Goal: Transaction & Acquisition: Purchase product/service

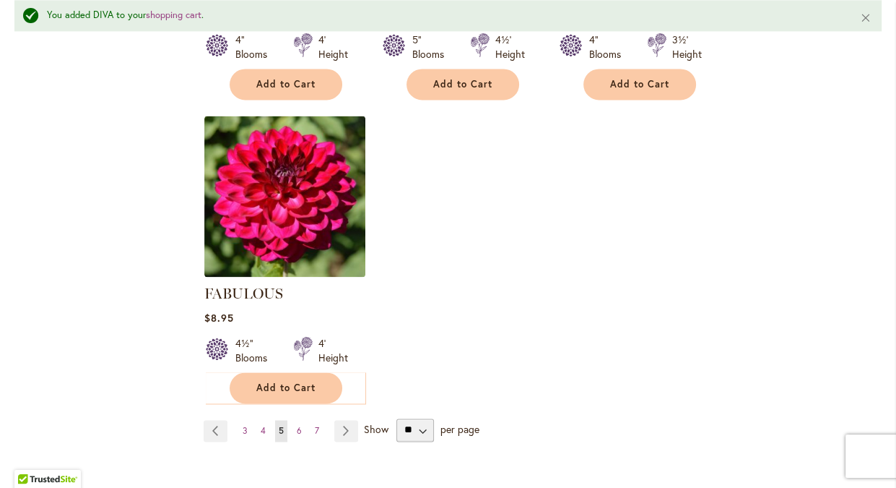
scroll to position [1811, 0]
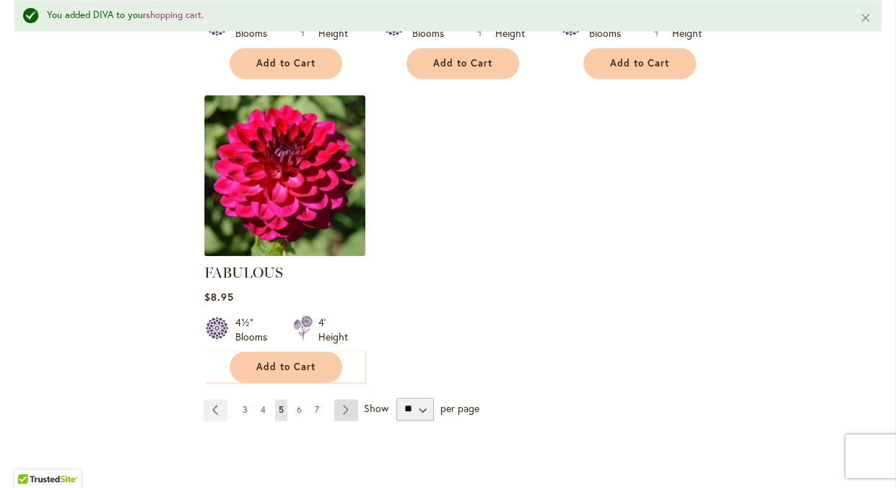
click at [345, 399] on link "Page Next" at bounding box center [346, 410] width 24 height 22
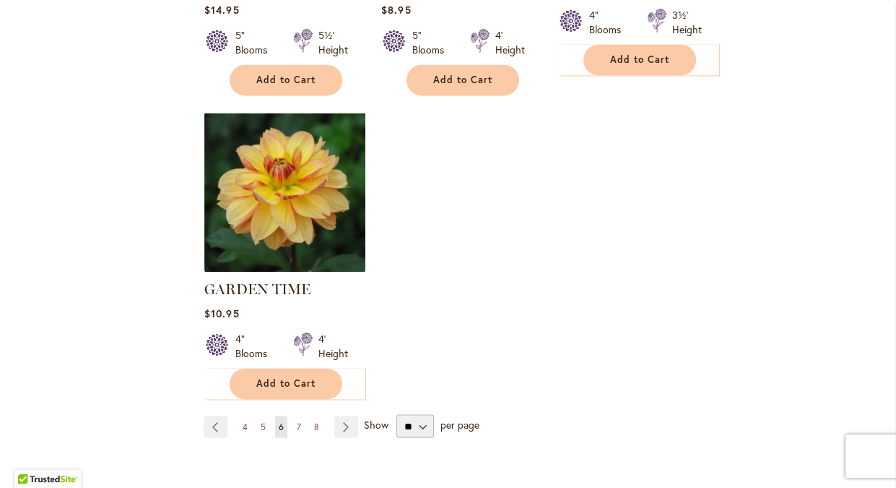
scroll to position [1847, 0]
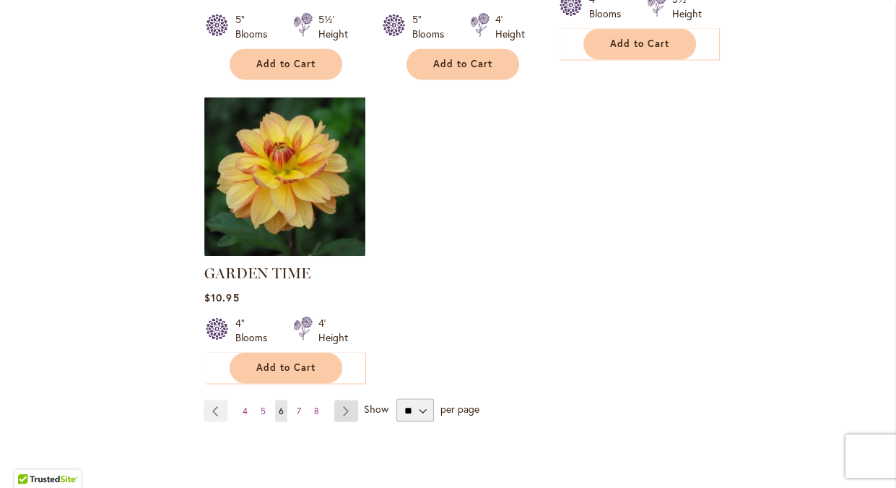
click at [346, 399] on link "Page Next" at bounding box center [346, 410] width 24 height 22
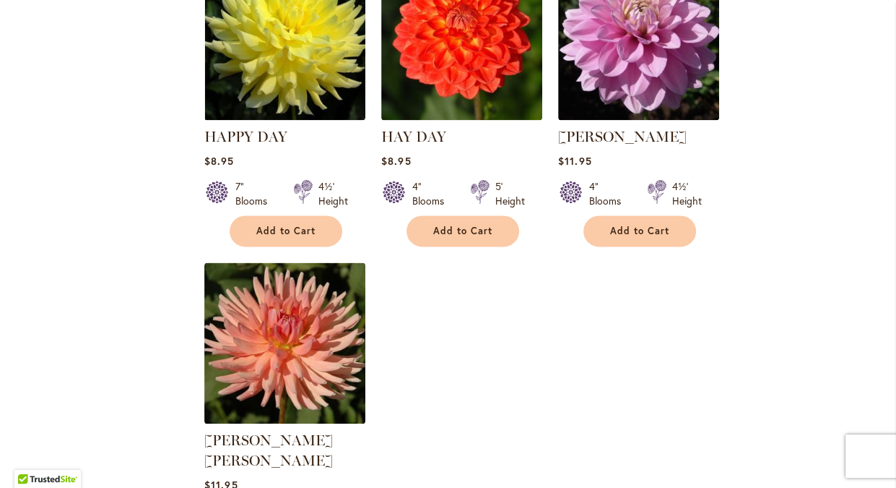
scroll to position [1773, 0]
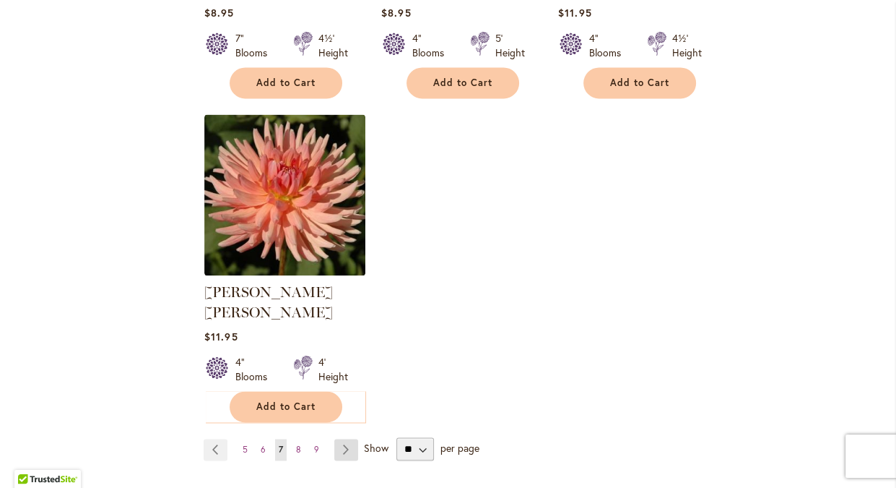
click at [343, 438] on link "Page Next" at bounding box center [346, 449] width 24 height 22
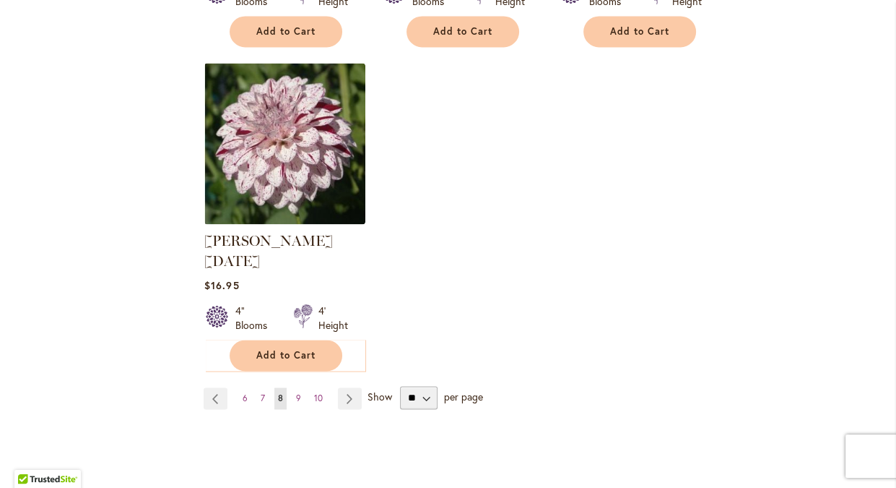
scroll to position [1920, 0]
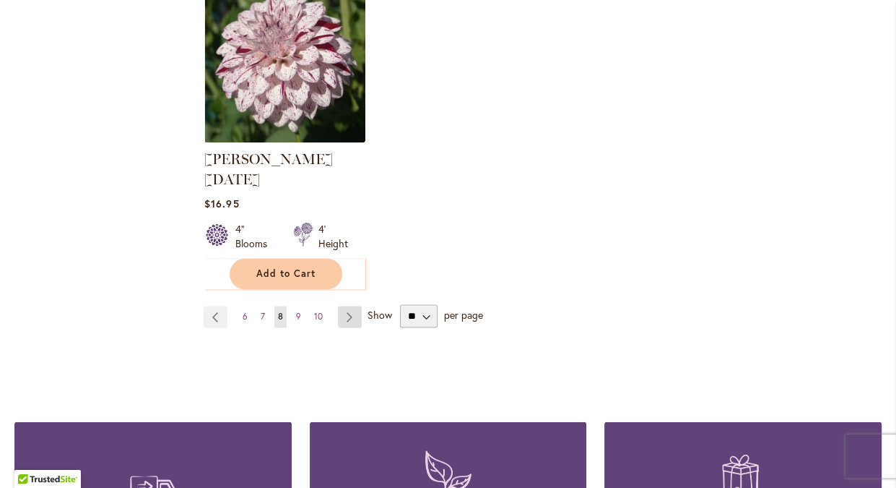
click at [348, 306] on link "Page Next" at bounding box center [350, 317] width 24 height 22
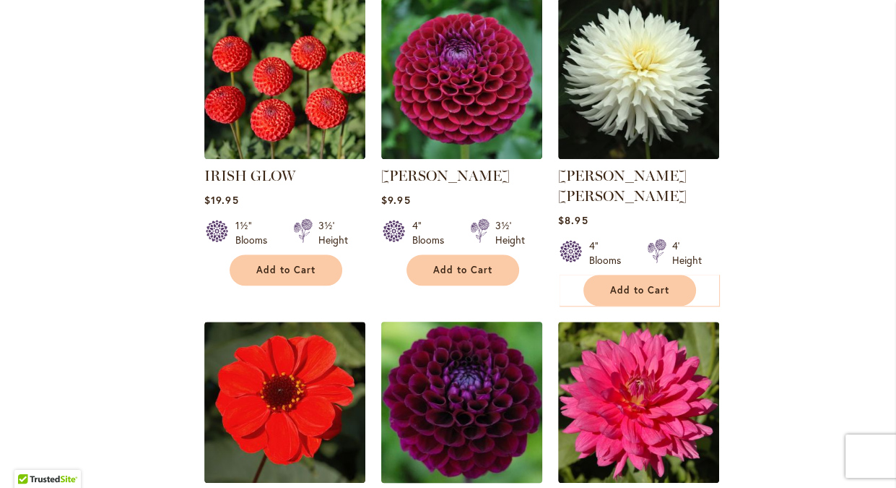
scroll to position [914, 0]
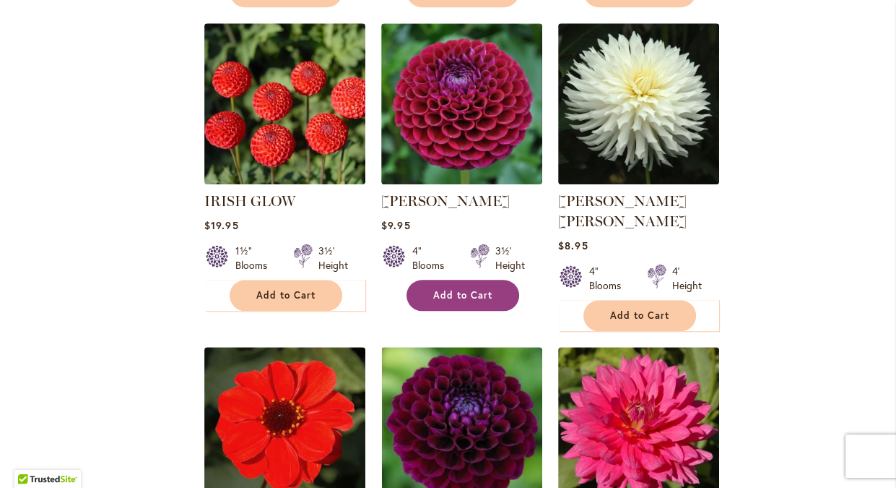
click at [464, 289] on span "Add to Cart" at bounding box center [462, 295] width 59 height 12
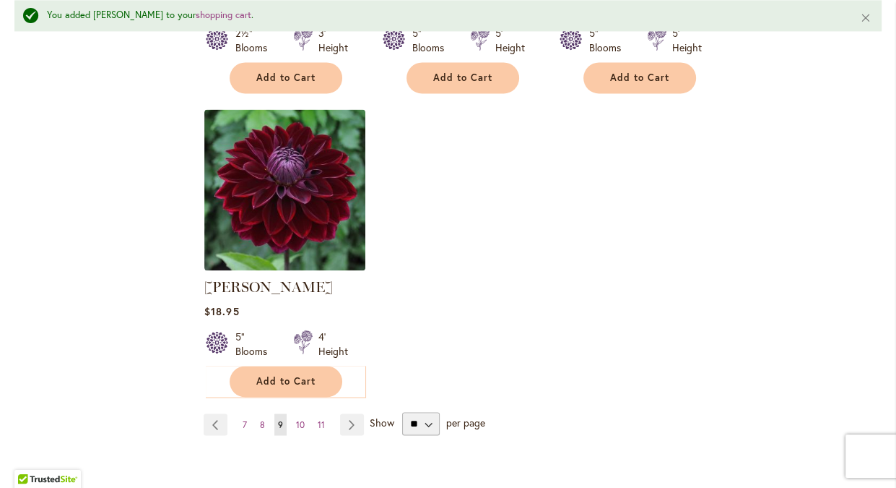
scroll to position [1838, 0]
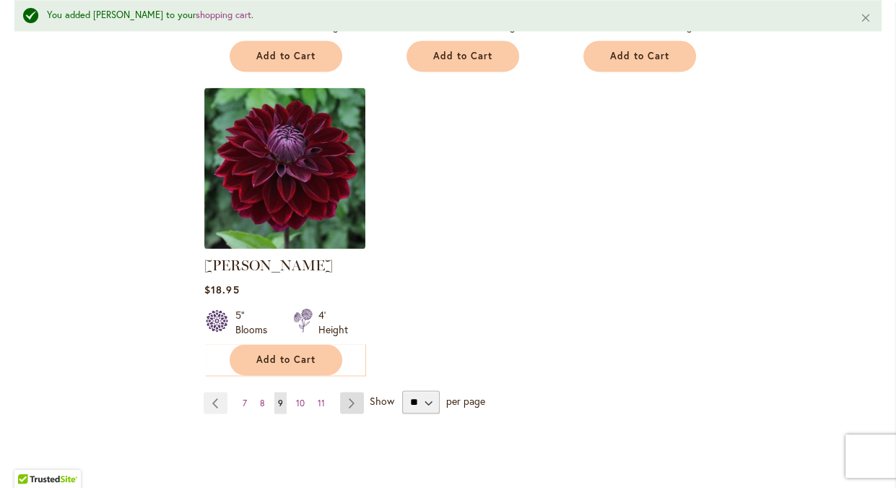
click at [357, 391] on link "Page Next" at bounding box center [352, 402] width 24 height 22
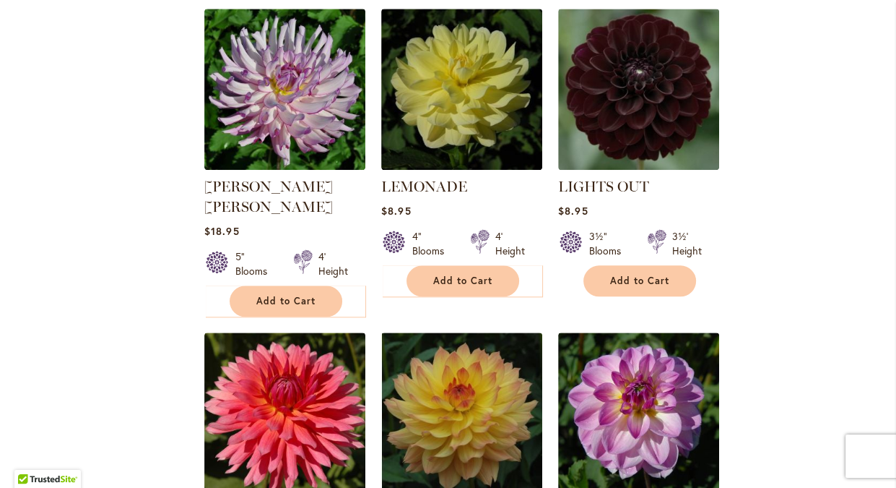
scroll to position [1256, 0]
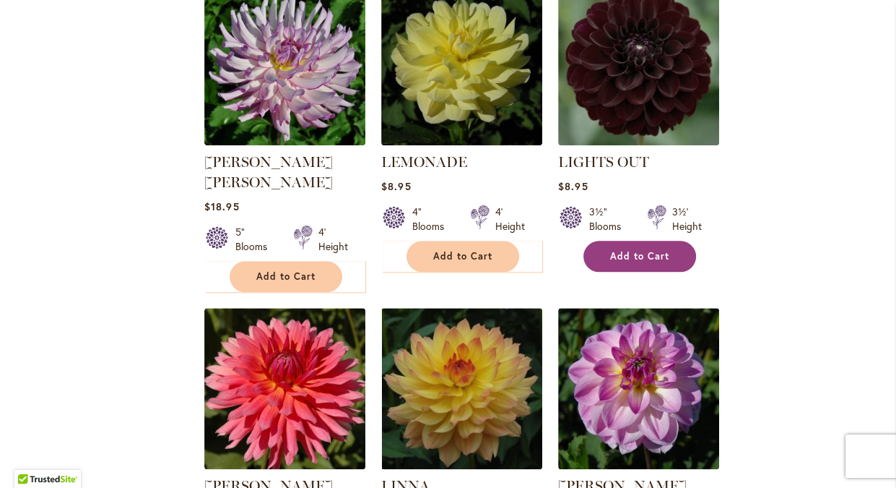
click at [633, 256] on span "Add to Cart" at bounding box center [639, 256] width 59 height 12
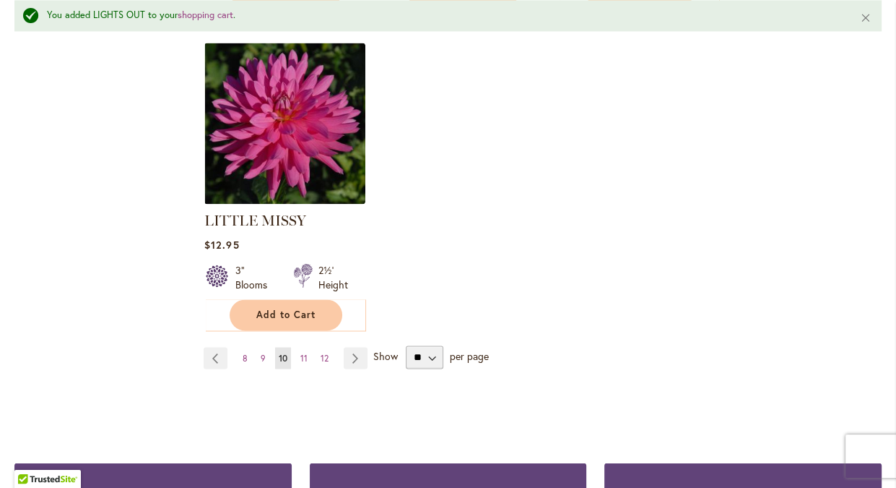
scroll to position [1885, 0]
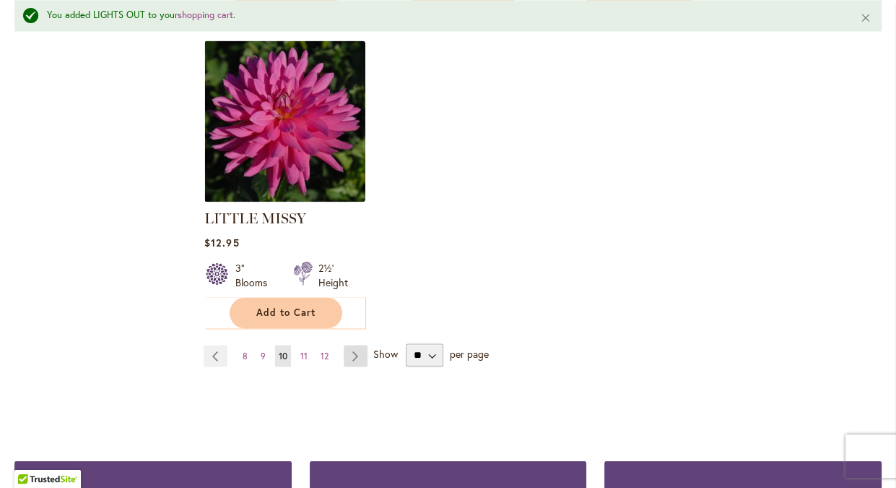
click at [352, 345] on link "Page Next" at bounding box center [356, 356] width 24 height 22
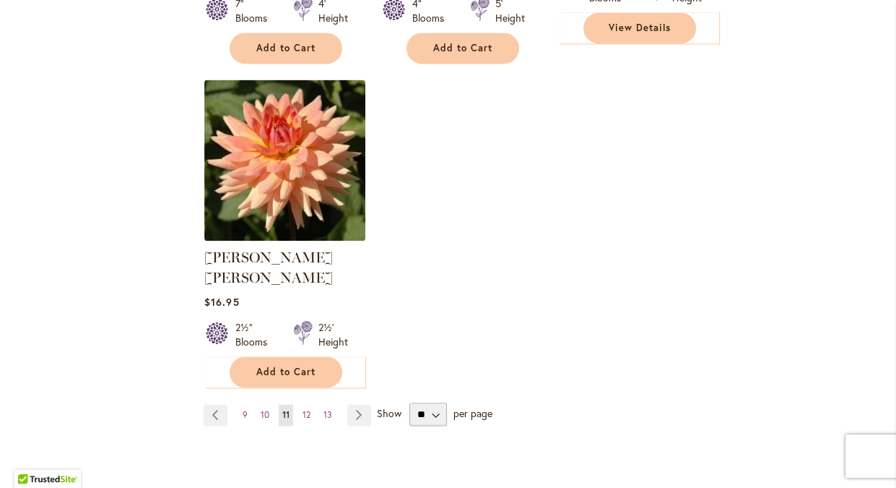
scroll to position [1847, 0]
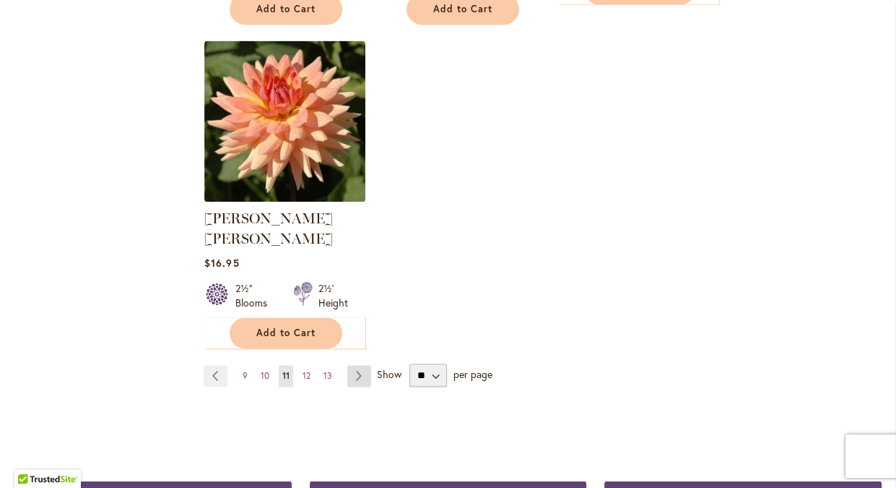
click at [360, 365] on link "Page Next" at bounding box center [359, 376] width 24 height 22
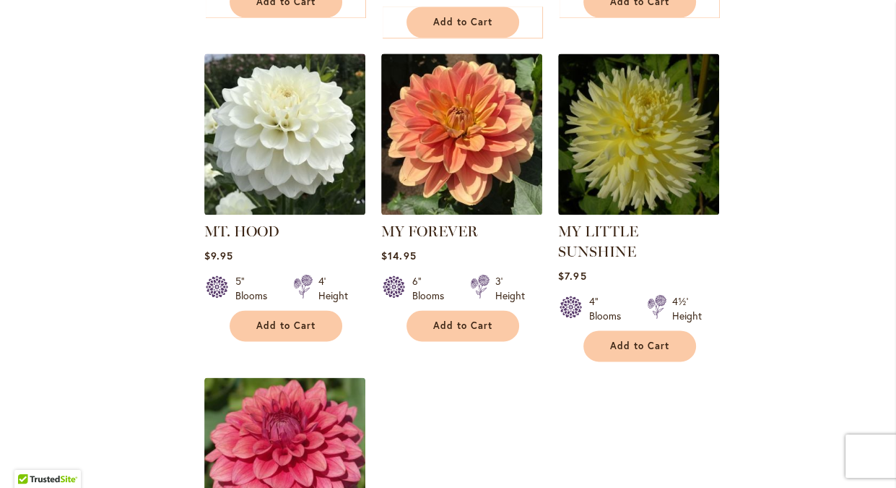
scroll to position [1551, 0]
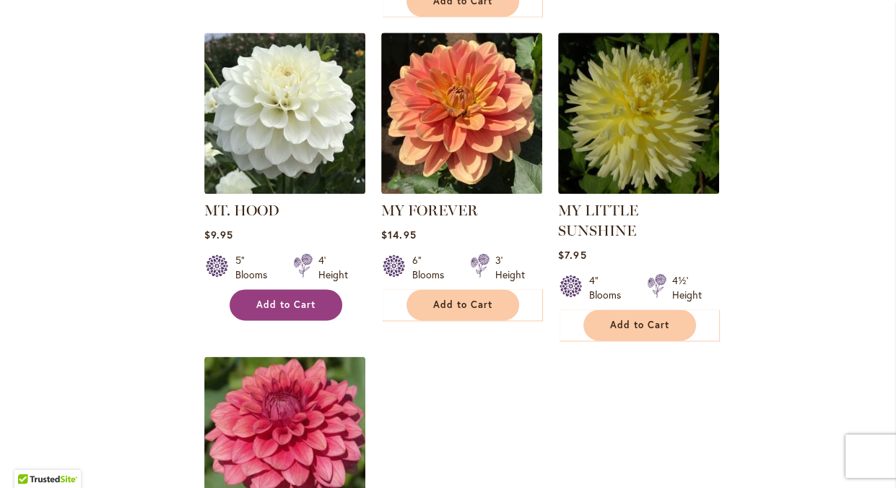
click at [303, 289] on button "Add to Cart" at bounding box center [286, 304] width 113 height 31
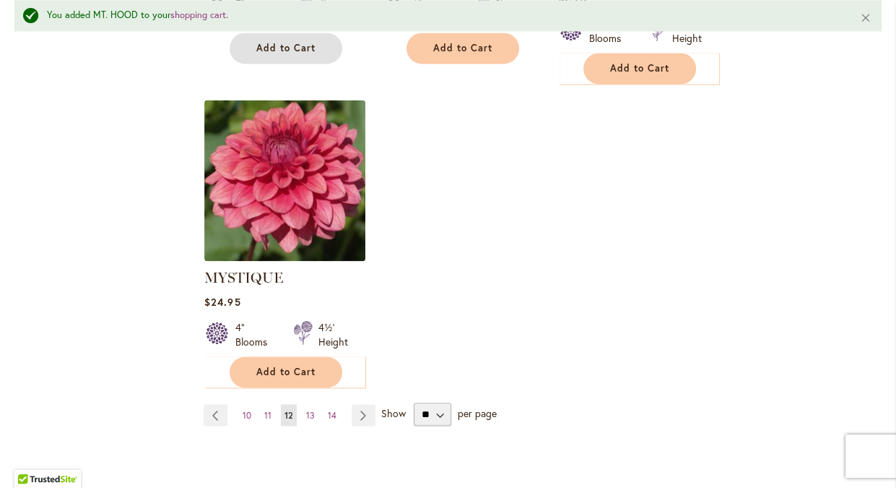
scroll to position [1811, 0]
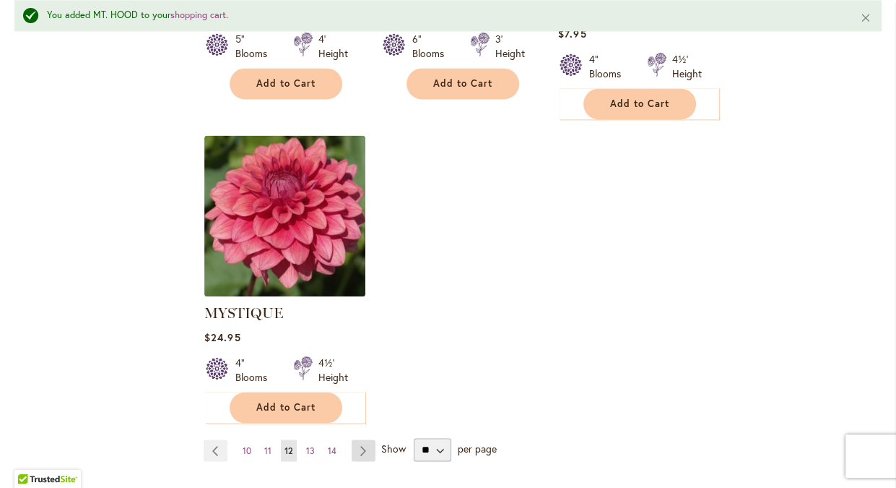
click at [362, 439] on link "Page Next" at bounding box center [364, 450] width 24 height 22
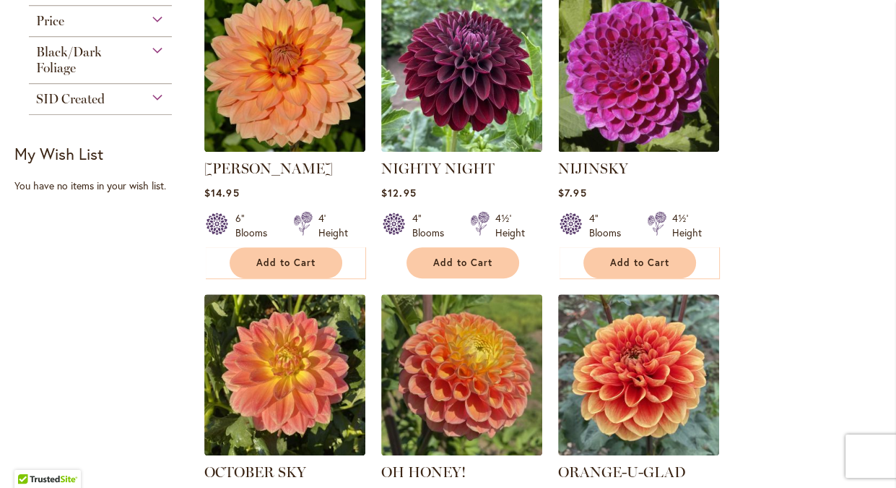
scroll to position [664, 0]
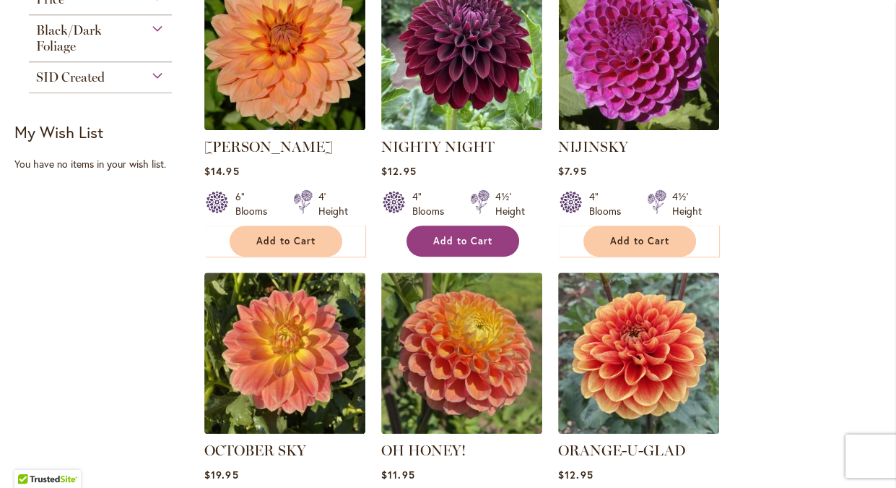
click at [471, 235] on span "Add to Cart" at bounding box center [462, 241] width 59 height 12
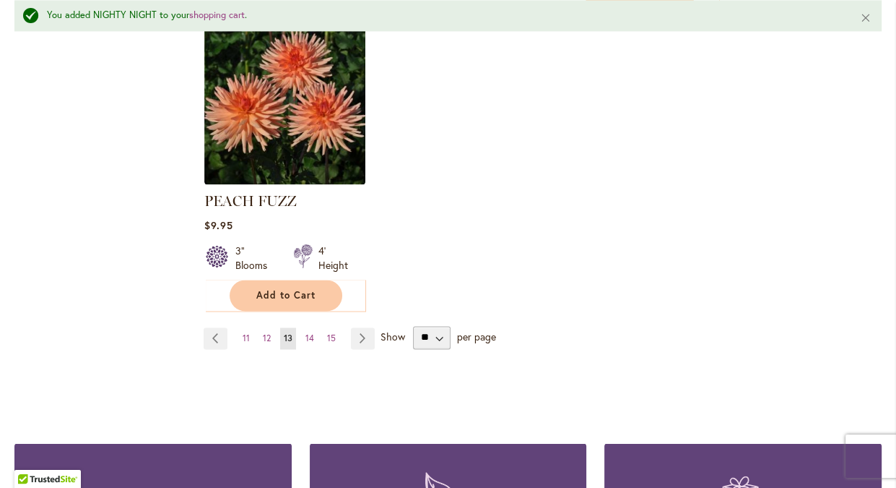
scroll to position [1885, 0]
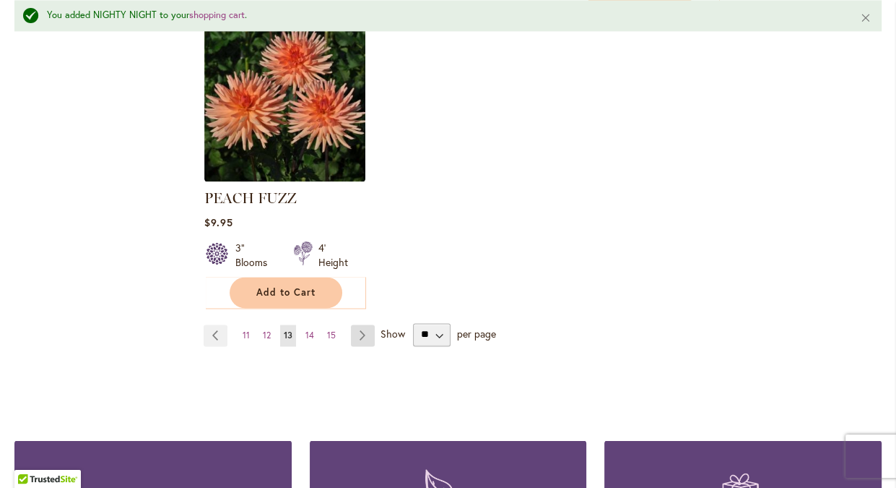
click at [363, 327] on link "Page Next" at bounding box center [363, 335] width 24 height 22
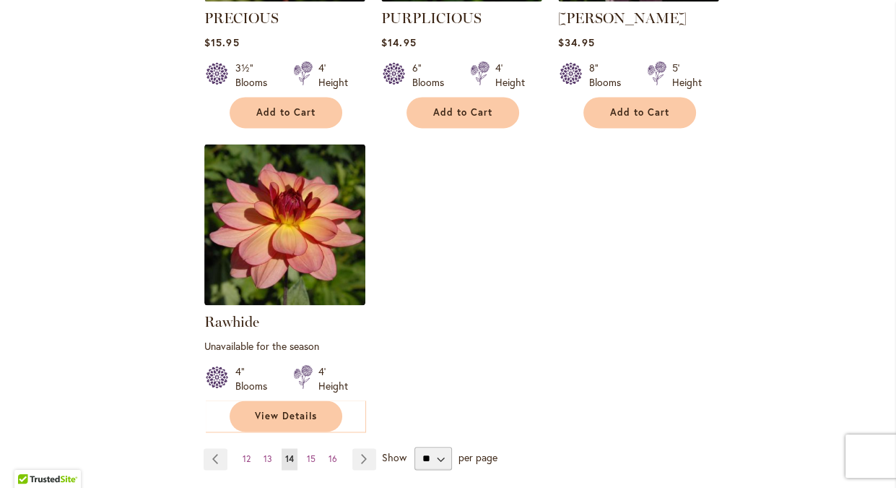
scroll to position [1773, 0]
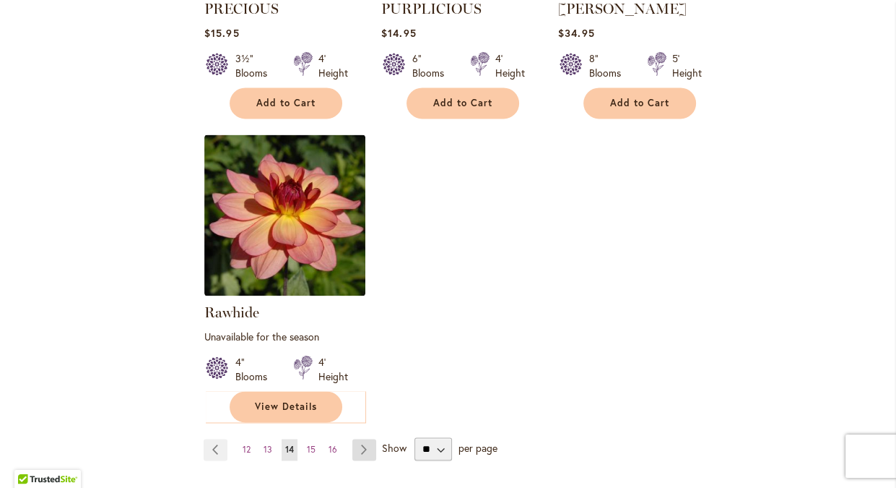
click at [368, 438] on link "Page Next" at bounding box center [364, 449] width 24 height 22
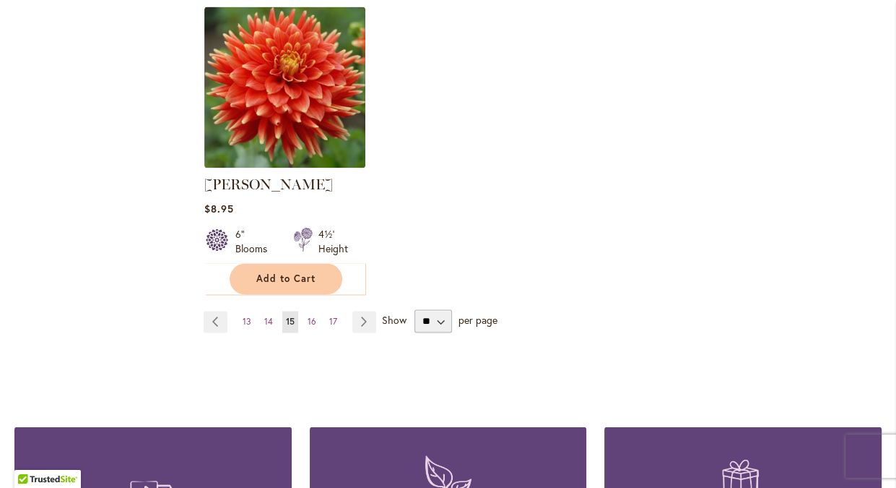
scroll to position [1847, 0]
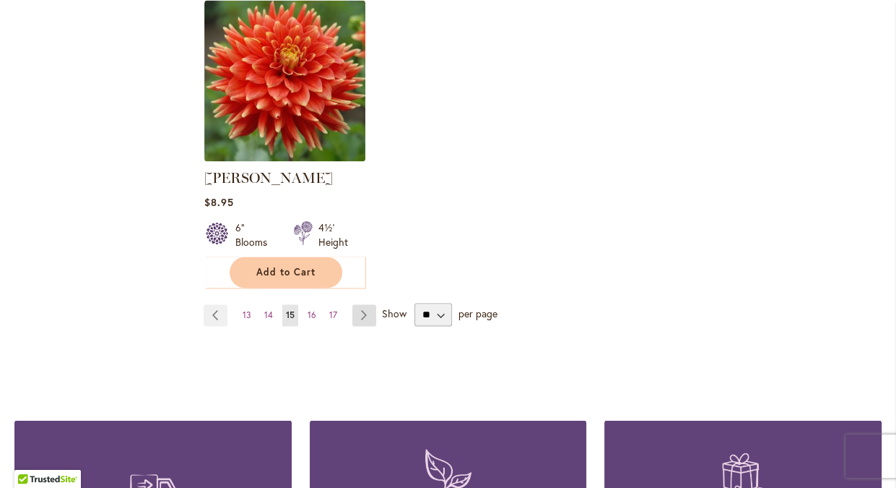
click at [363, 311] on link "Page Next" at bounding box center [364, 315] width 24 height 22
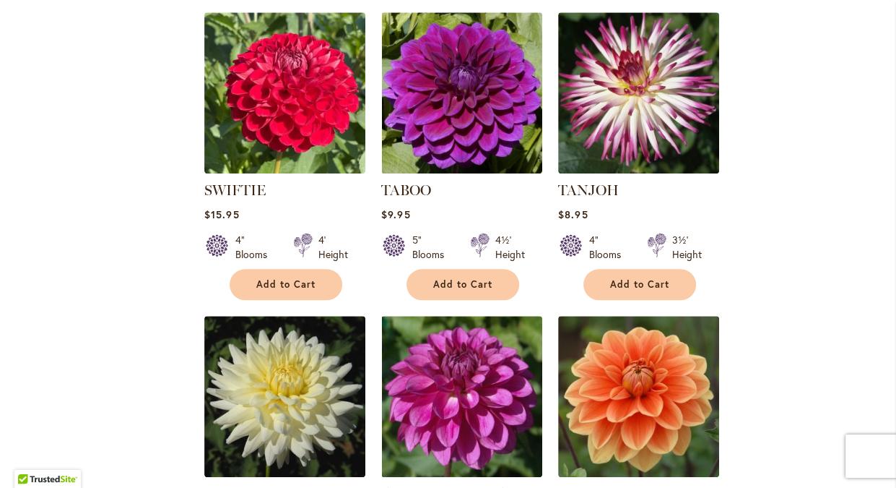
scroll to position [960, 0]
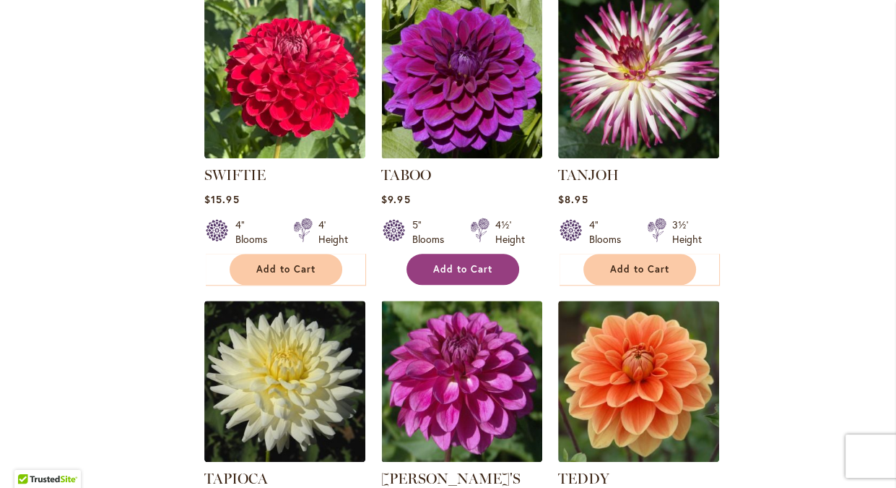
click at [474, 263] on span "Add to Cart" at bounding box center [462, 269] width 59 height 12
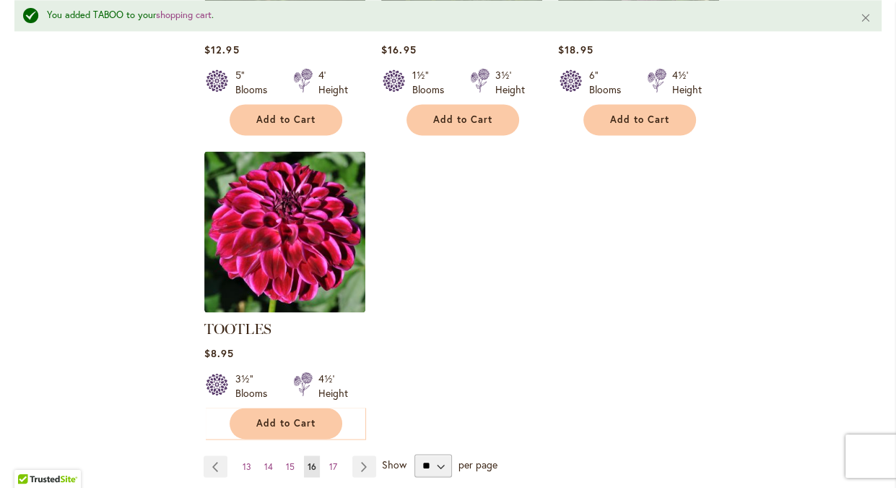
scroll to position [1811, 0]
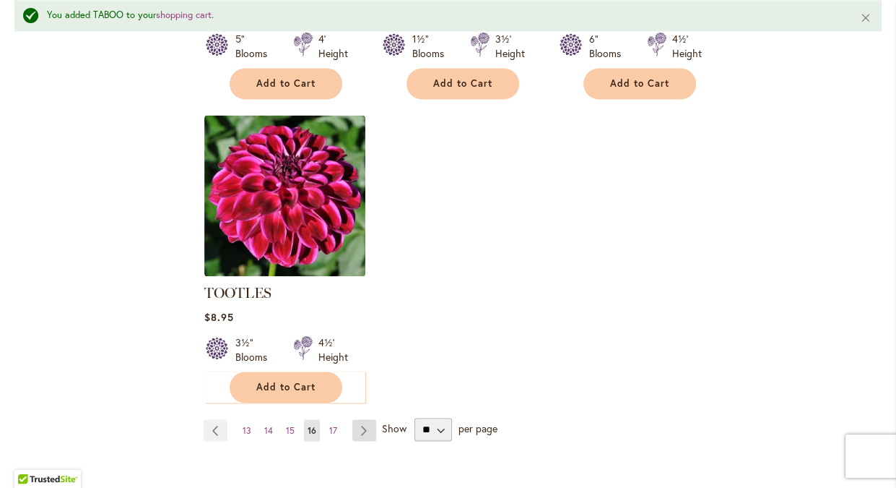
click at [368, 419] on link "Page Next" at bounding box center [364, 430] width 24 height 22
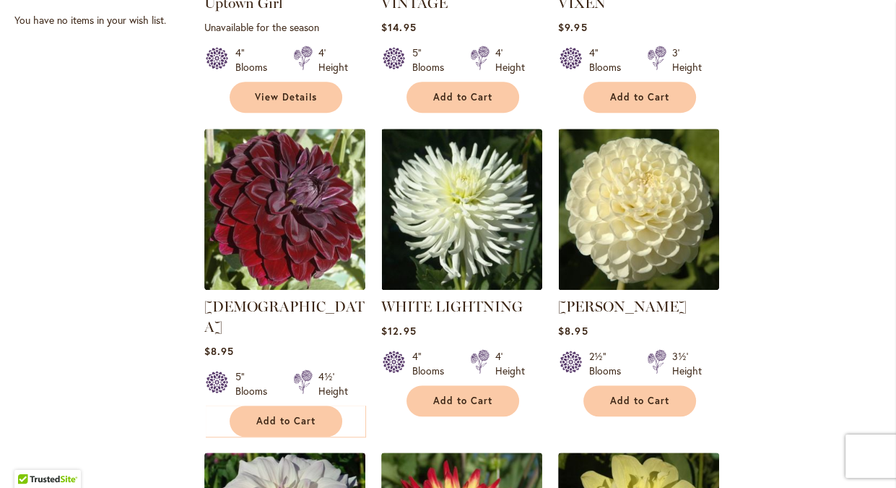
scroll to position [813, 0]
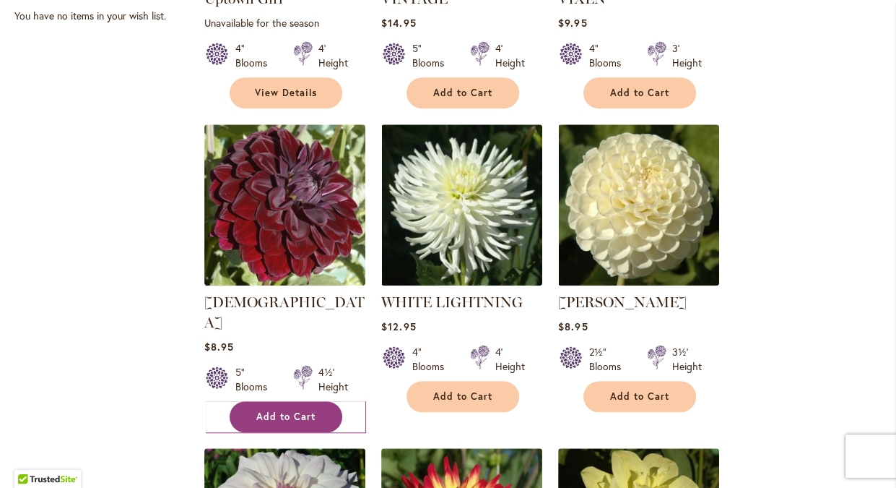
click at [264, 401] on button "Add to Cart" at bounding box center [286, 416] width 113 height 31
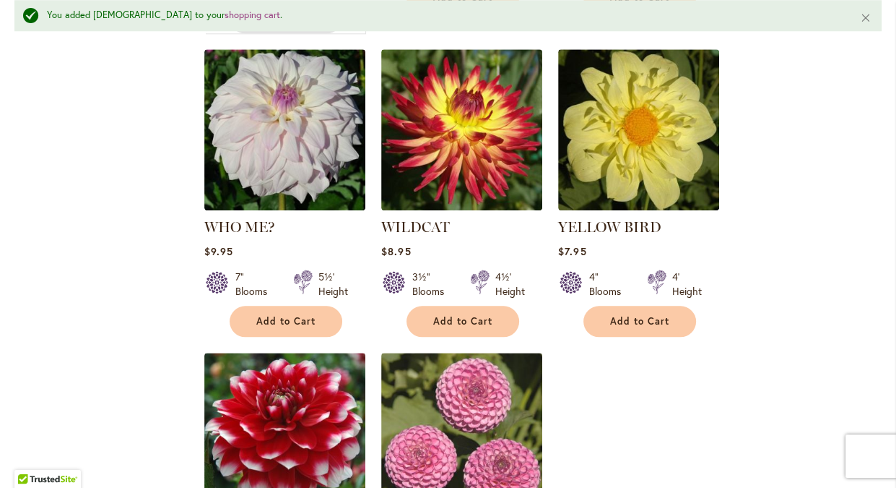
scroll to position [464, 0]
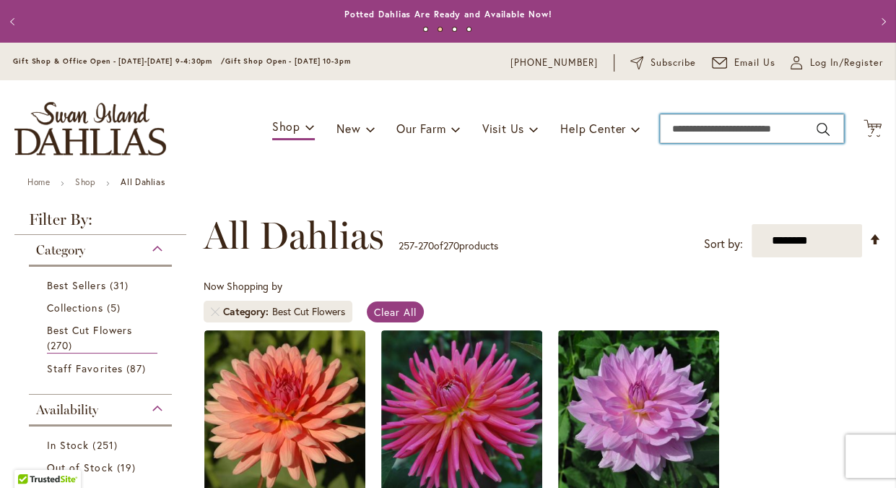
click at [708, 132] on input "Search" at bounding box center [752, 128] width 184 height 29
type input "*****"
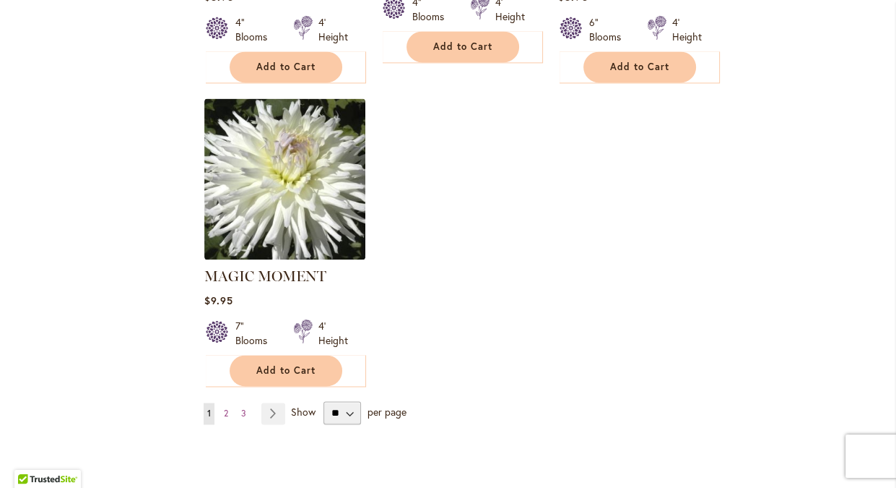
scroll to position [1847, 0]
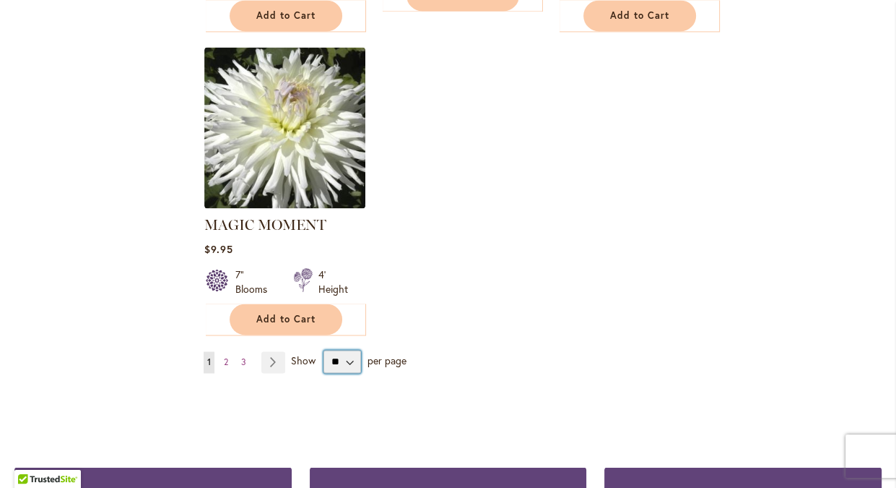
click at [324, 350] on select "** ** ** **" at bounding box center [343, 361] width 38 height 23
select select "**"
click option "**" at bounding box center [0, 0] width 0 height 0
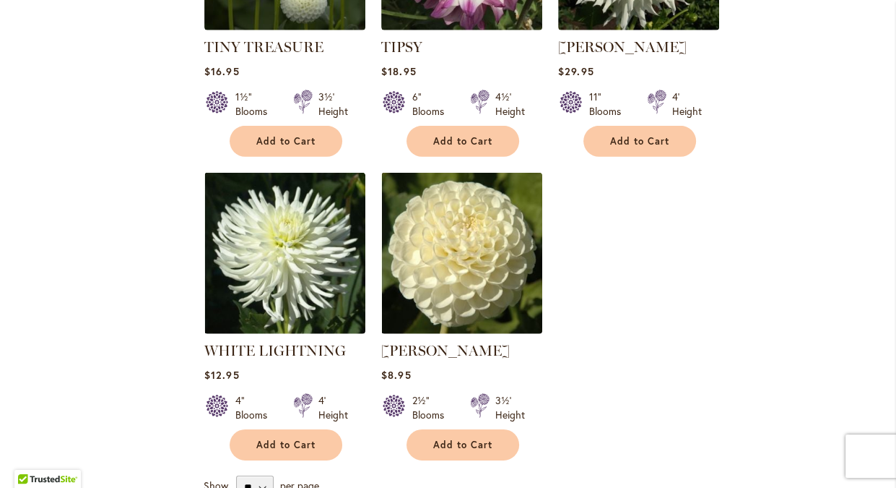
scroll to position [3542, 0]
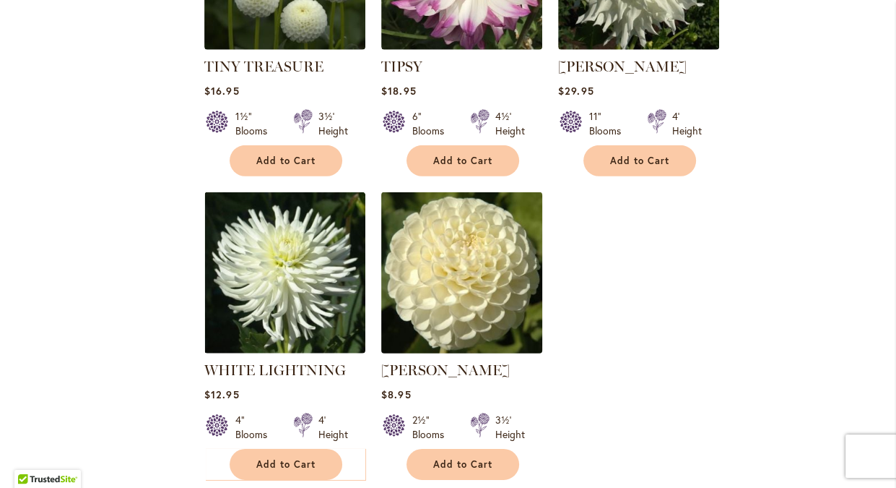
click at [453, 256] on img at bounding box center [462, 272] width 169 height 169
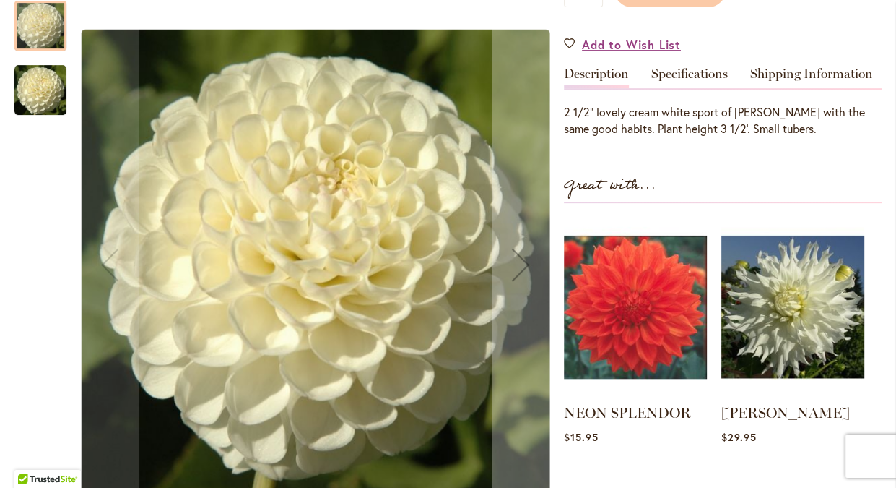
scroll to position [369, 0]
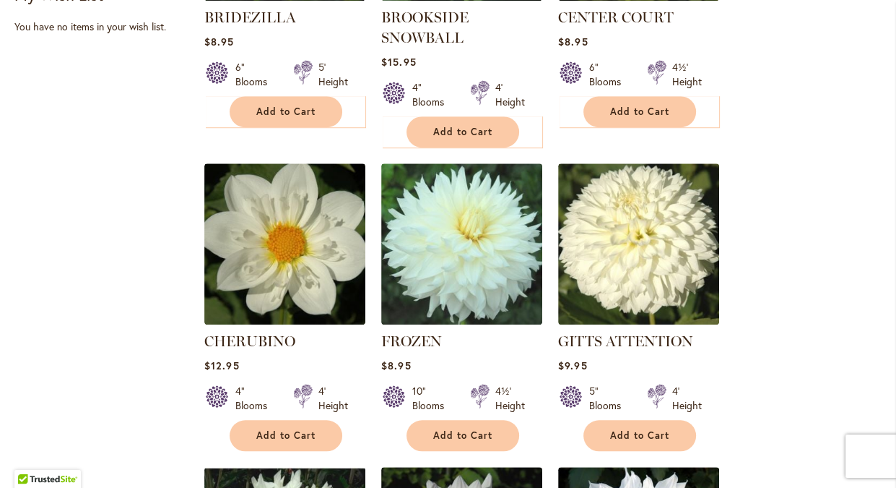
scroll to position [808, 0]
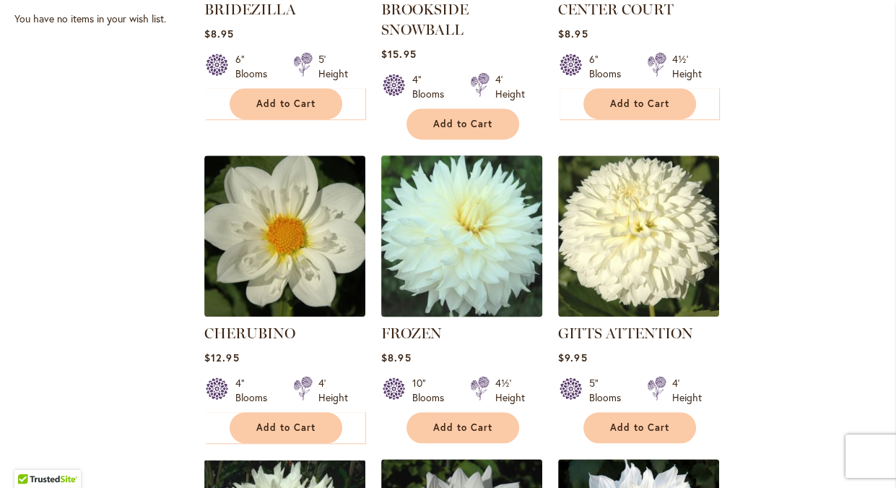
click at [457, 191] on img at bounding box center [462, 235] width 169 height 169
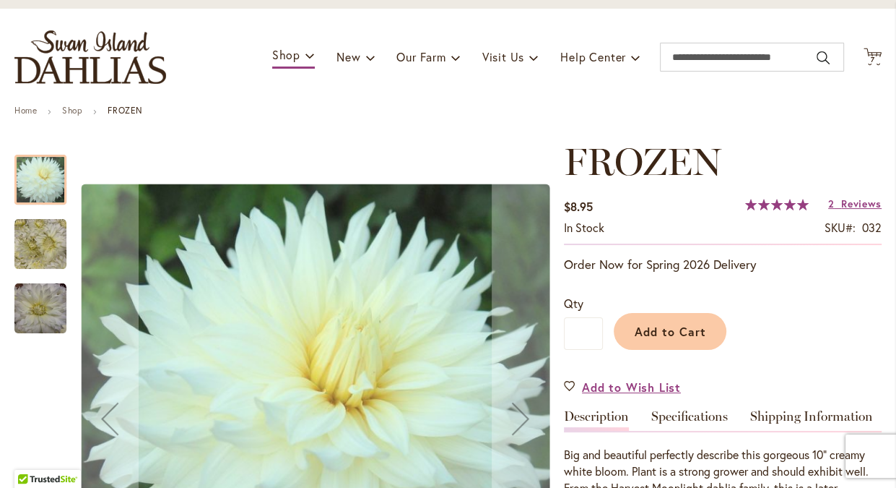
scroll to position [87, 0]
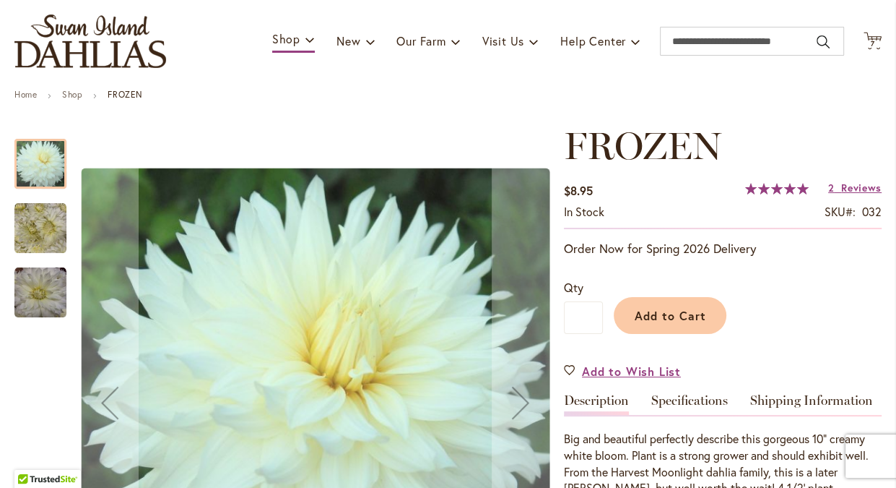
click at [154, 95] on ul "Home Shop FROZEN" at bounding box center [447, 96] width 867 height 13
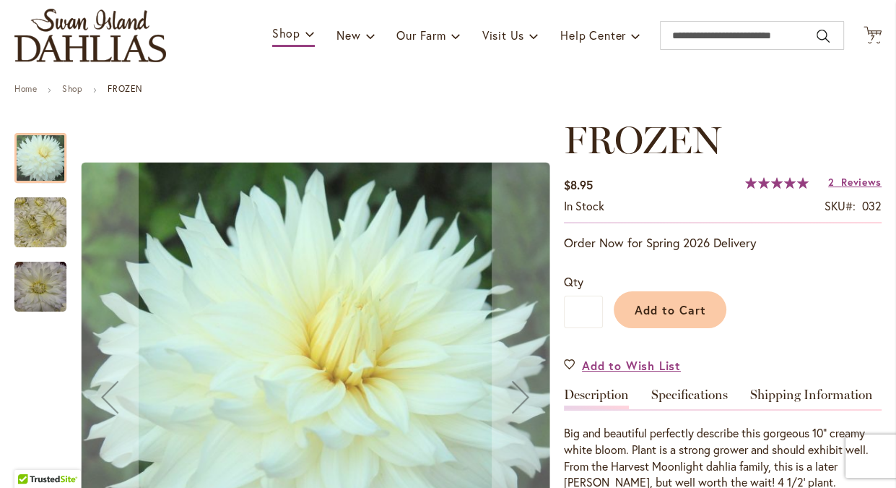
scroll to position [94, 0]
click at [49, 229] on img "Frozen" at bounding box center [40, 222] width 52 height 52
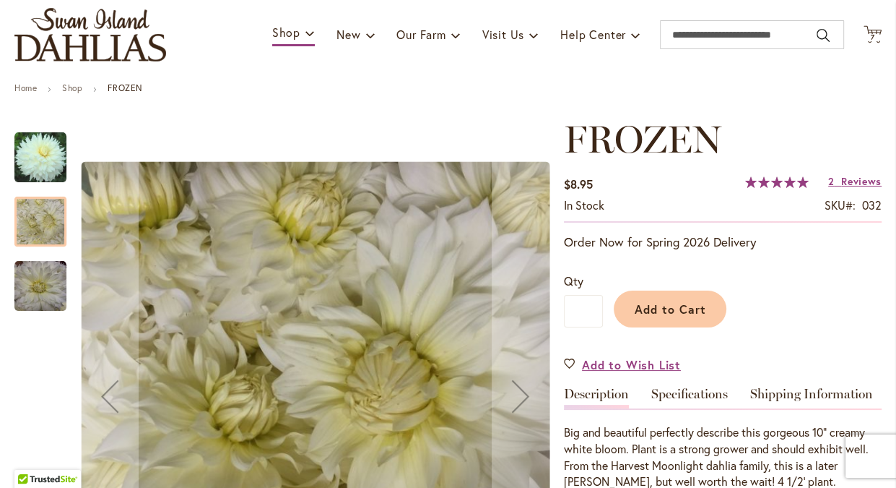
click at [38, 280] on img "Frozen" at bounding box center [40, 286] width 52 height 52
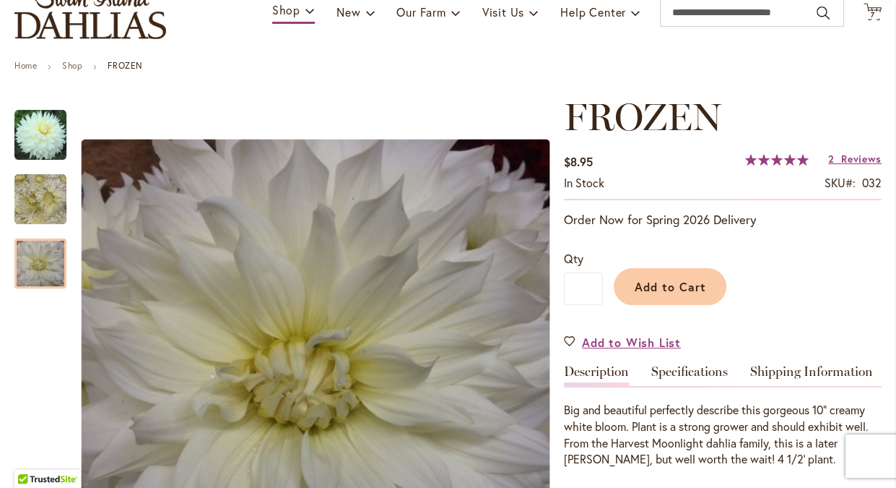
scroll to position [107, 0]
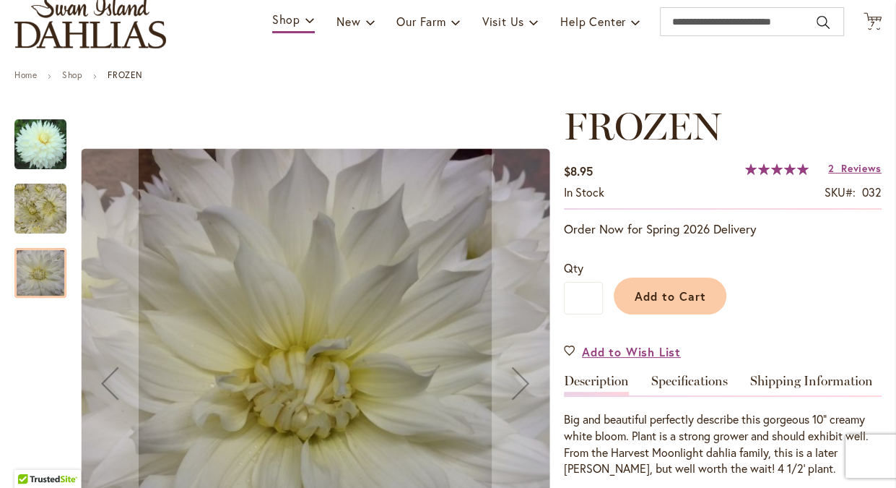
click at [46, 126] on img "Frozen" at bounding box center [40, 144] width 52 height 52
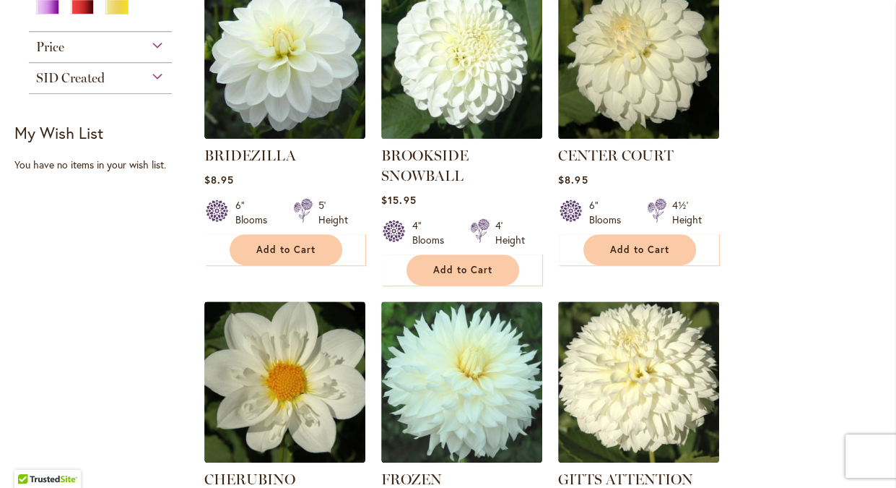
scroll to position [667, 0]
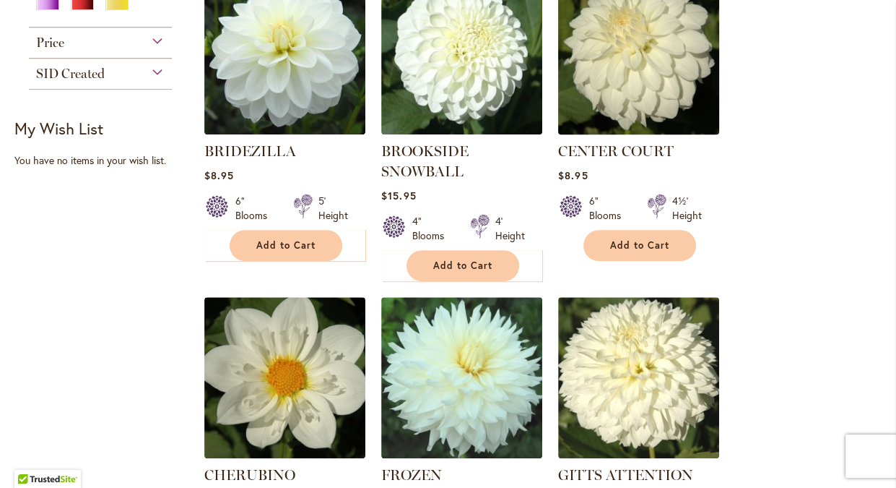
click at [657, 38] on img at bounding box center [639, 53] width 169 height 169
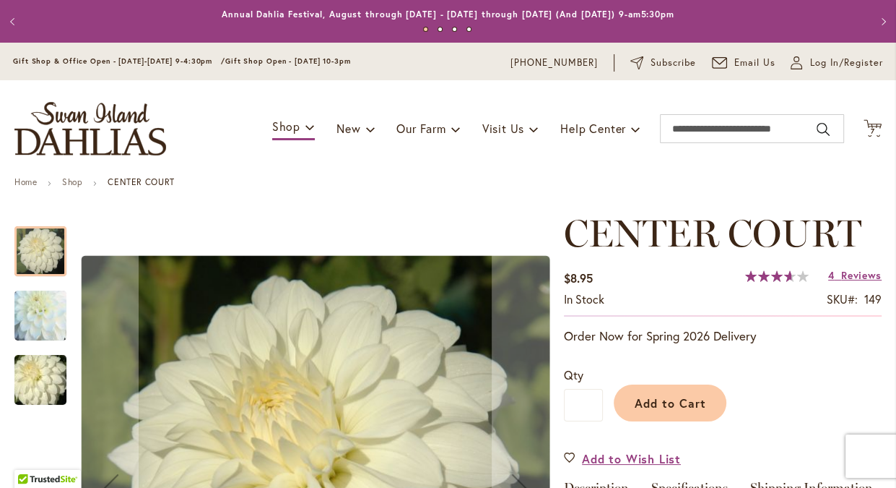
click at [45, 326] on img "CENTER COURT" at bounding box center [40, 316] width 104 height 100
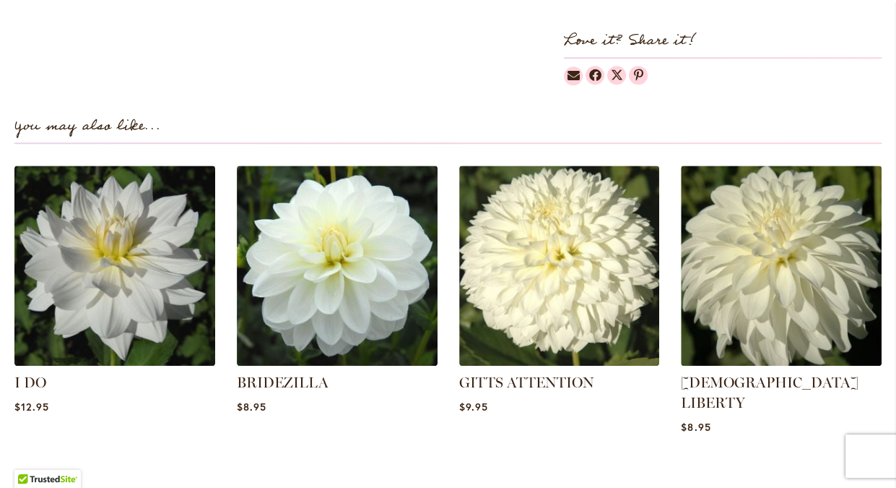
scroll to position [928, 0]
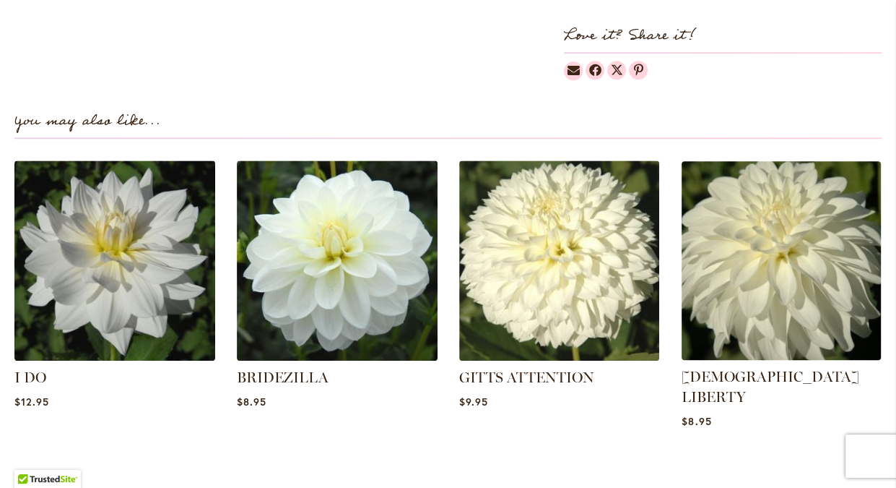
click at [813, 220] on img at bounding box center [781, 260] width 209 height 209
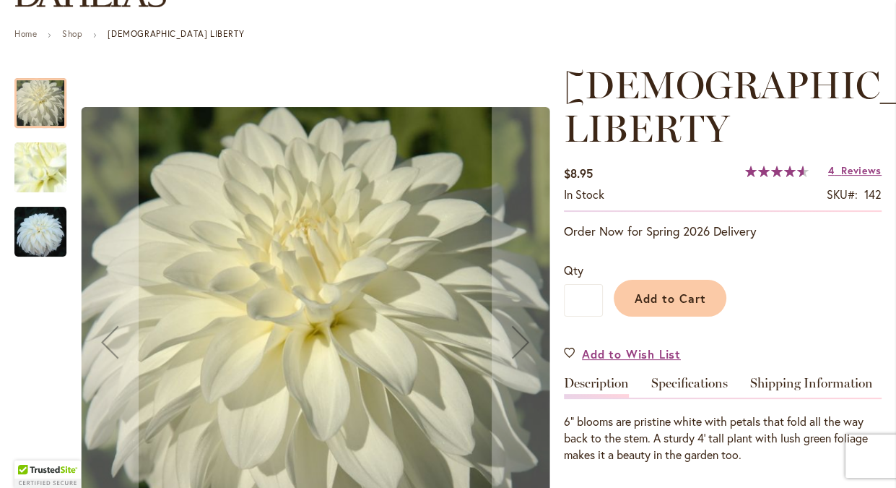
scroll to position [150, 0]
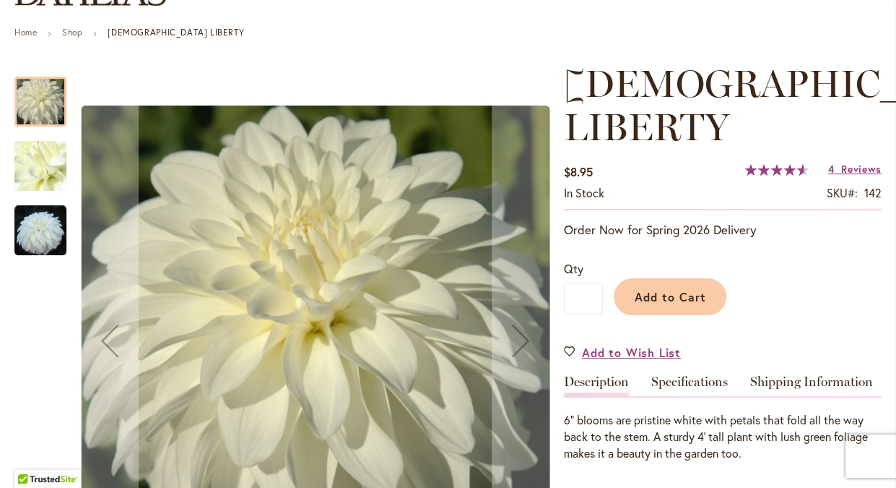
click at [35, 147] on img "LADY LIBERTY" at bounding box center [40, 166] width 104 height 78
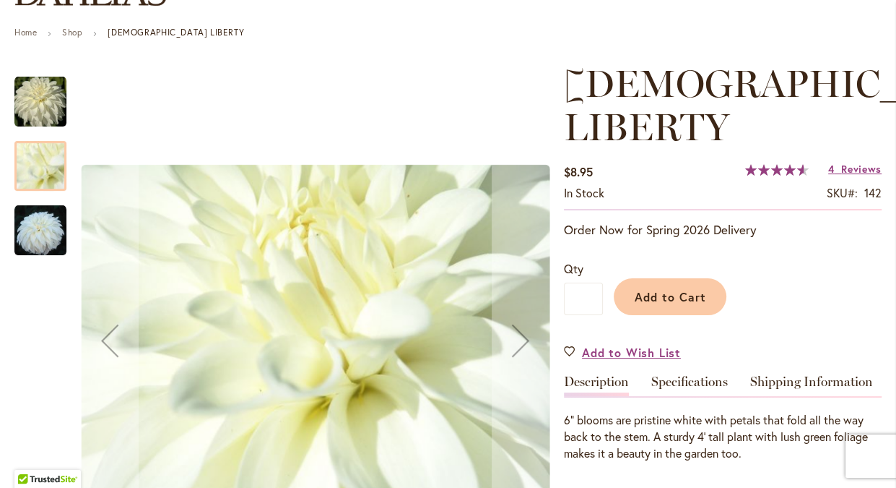
click at [34, 222] on img "LADY LIBERTY" at bounding box center [40, 230] width 52 height 52
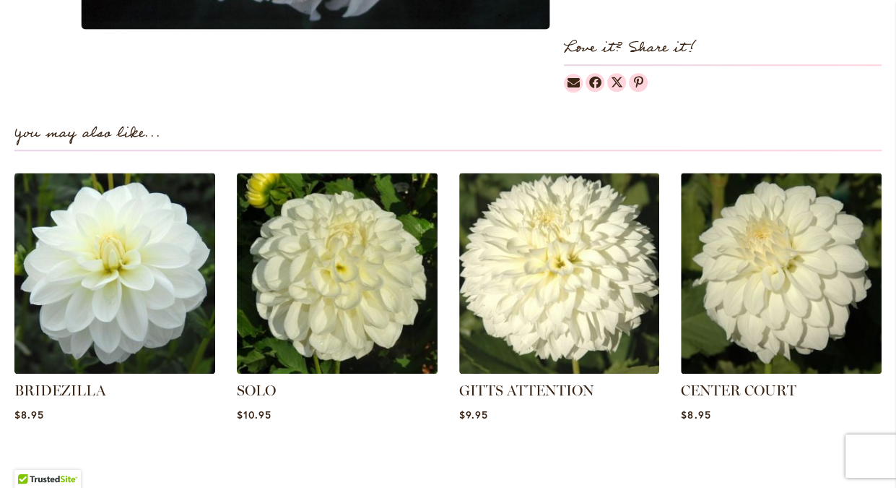
scroll to position [966, 0]
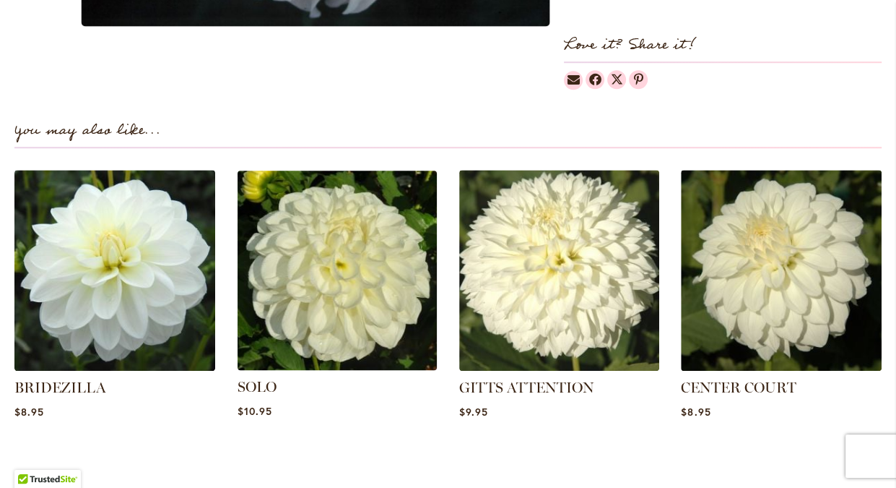
click at [385, 216] on img at bounding box center [337, 269] width 209 height 209
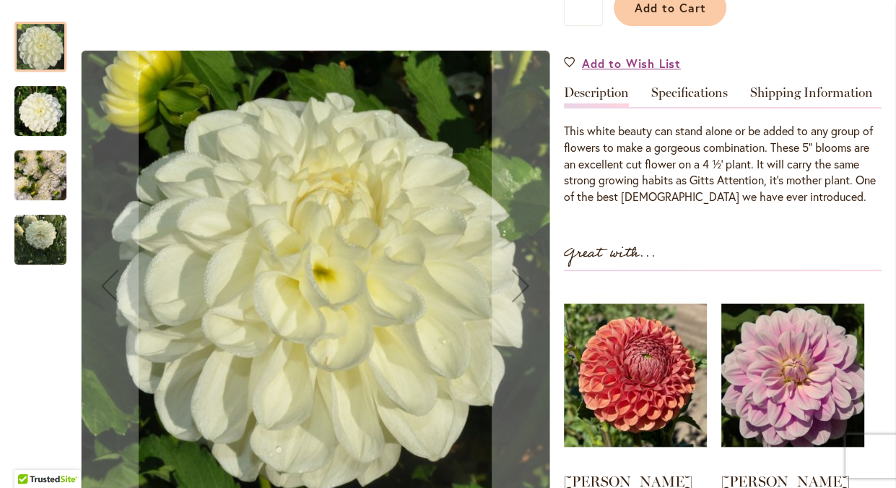
scroll to position [462, 0]
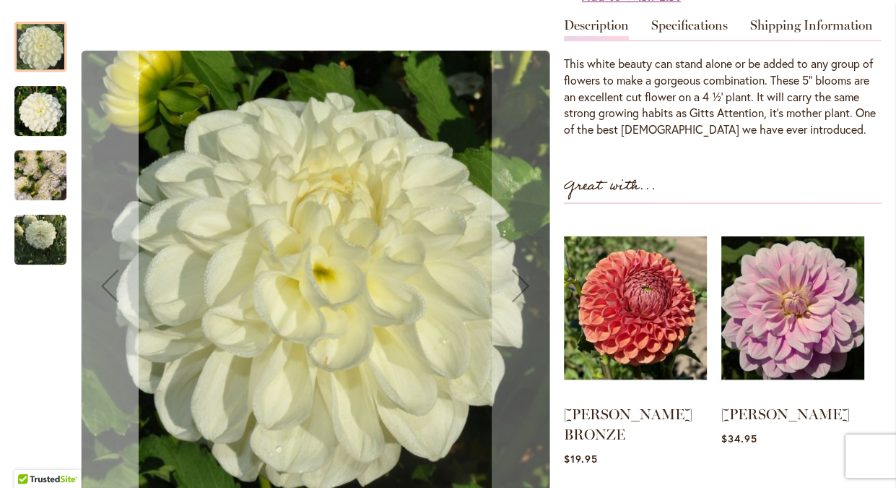
click at [115, 264] on div "Previous" at bounding box center [110, 285] width 58 height 58
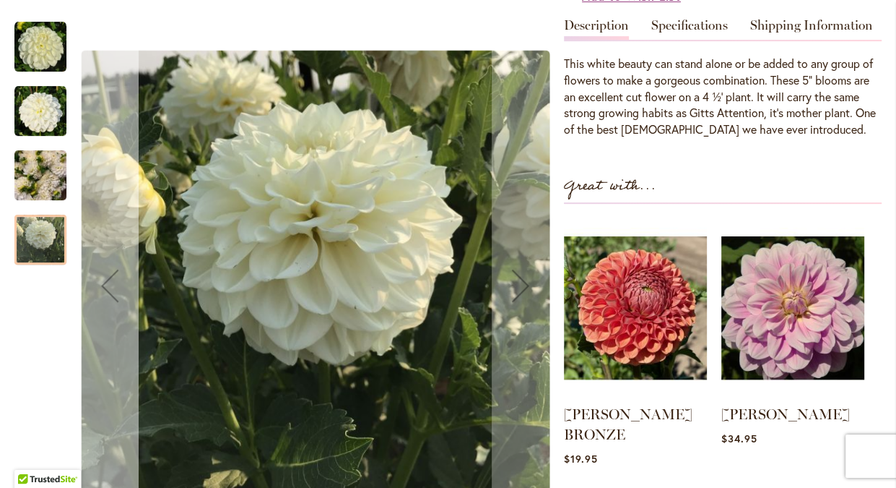
click at [115, 264] on div "Previous" at bounding box center [110, 285] width 58 height 58
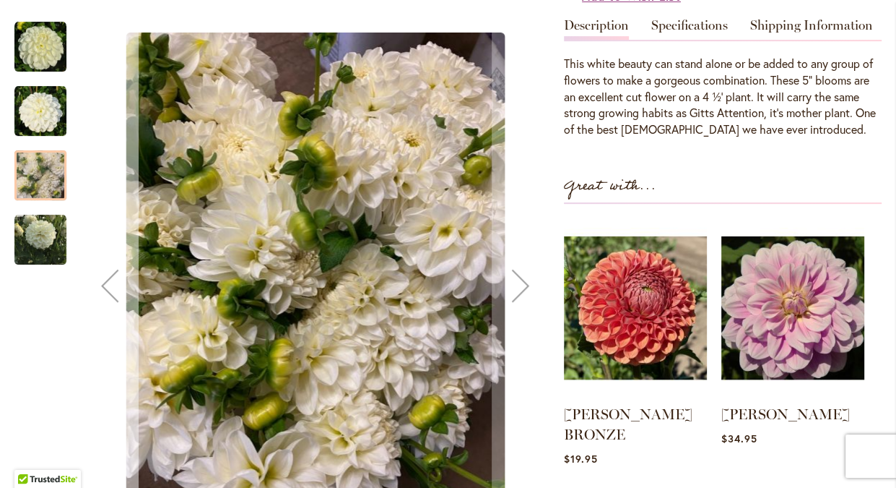
click at [115, 264] on div "Previous" at bounding box center [110, 285] width 58 height 58
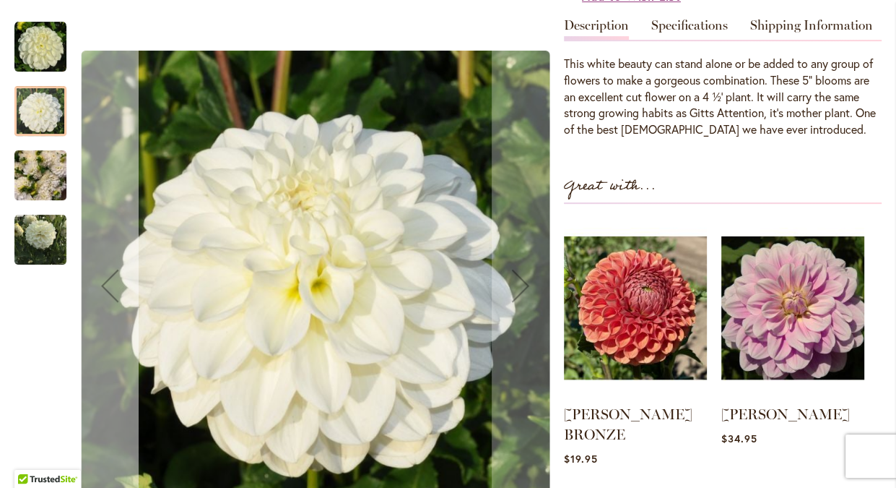
click at [115, 264] on div "Previous" at bounding box center [110, 285] width 58 height 58
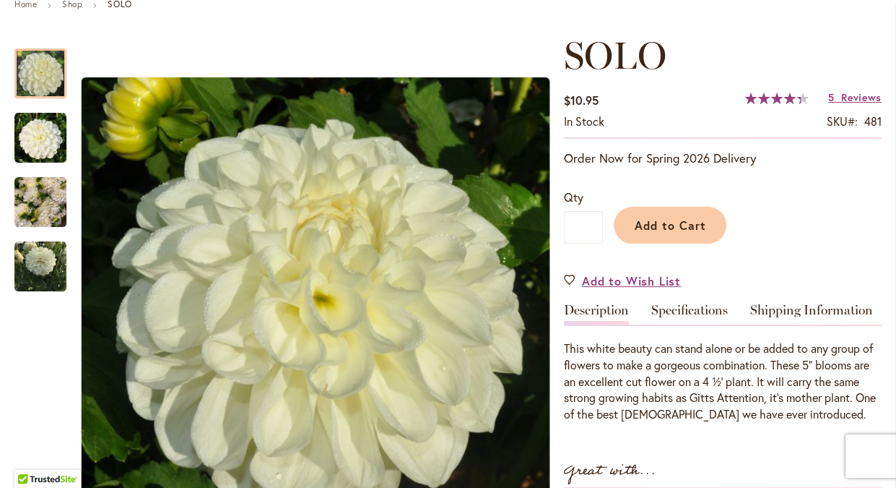
scroll to position [197, 0]
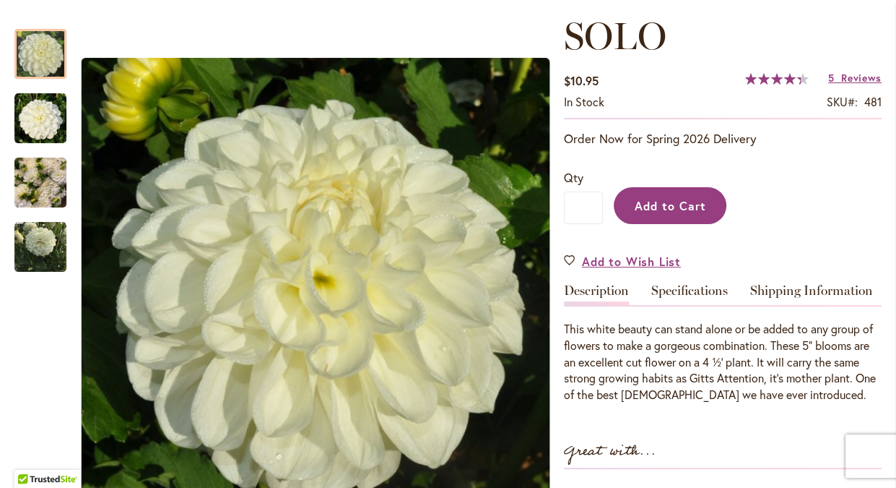
click at [693, 212] on button "Add to Cart" at bounding box center [670, 205] width 113 height 37
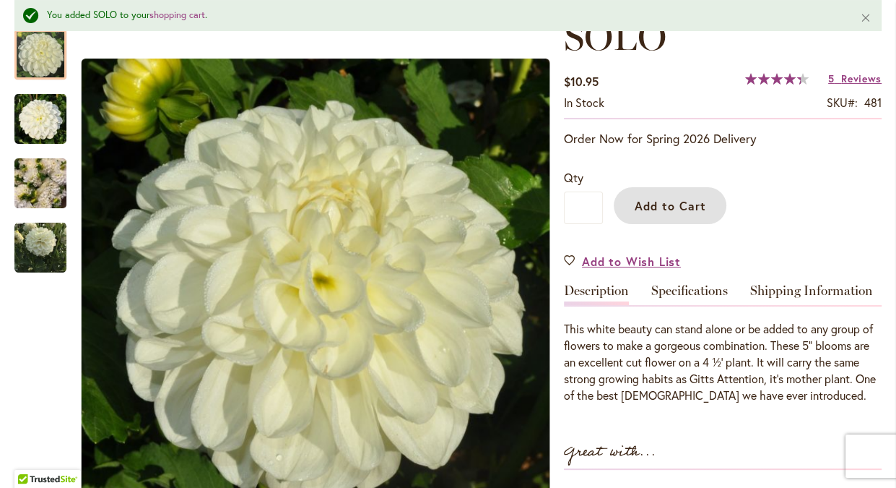
scroll to position [0, 0]
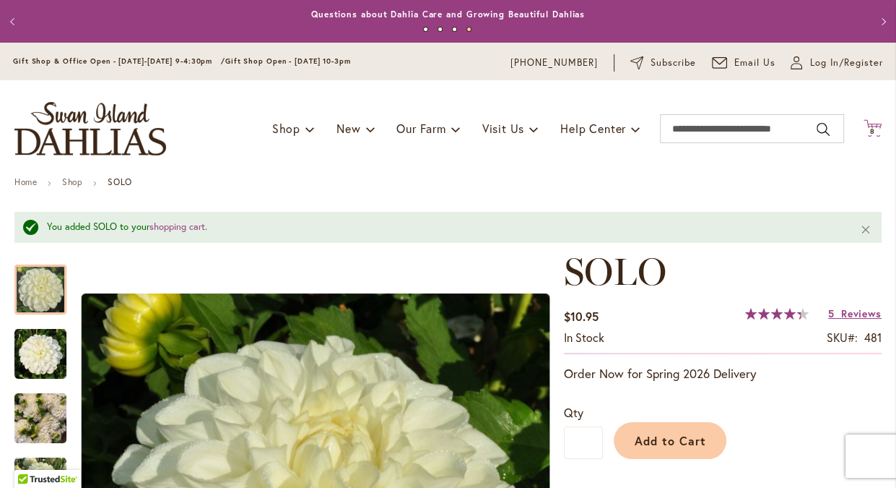
click at [877, 120] on icon "Cart .cls-1 { fill: #231f20; }" at bounding box center [873, 128] width 18 height 18
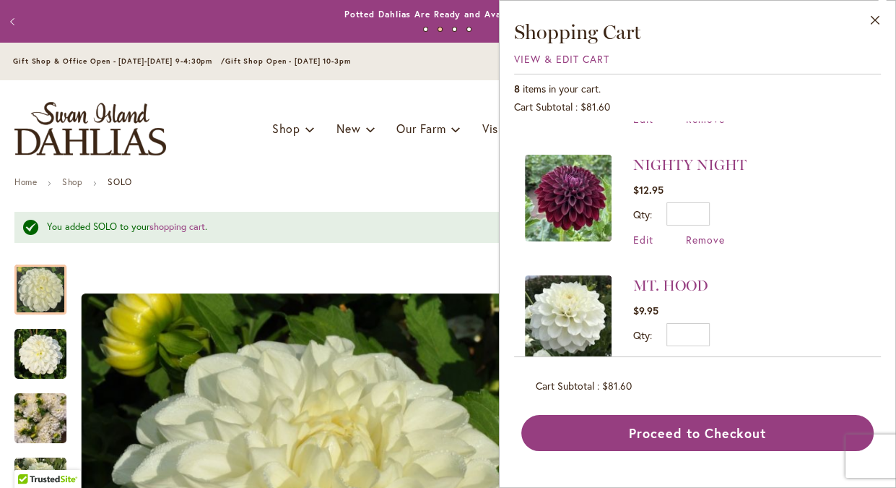
scroll to position [365, 0]
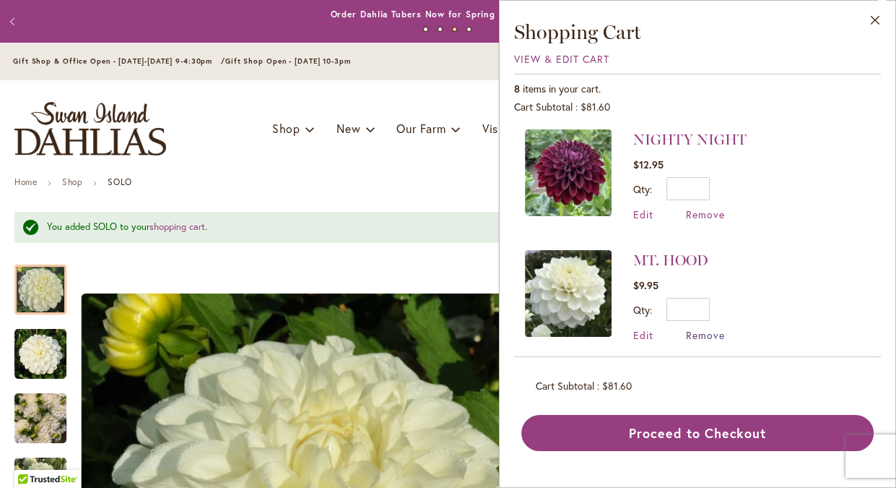
click at [702, 328] on span "Remove" at bounding box center [705, 335] width 39 height 14
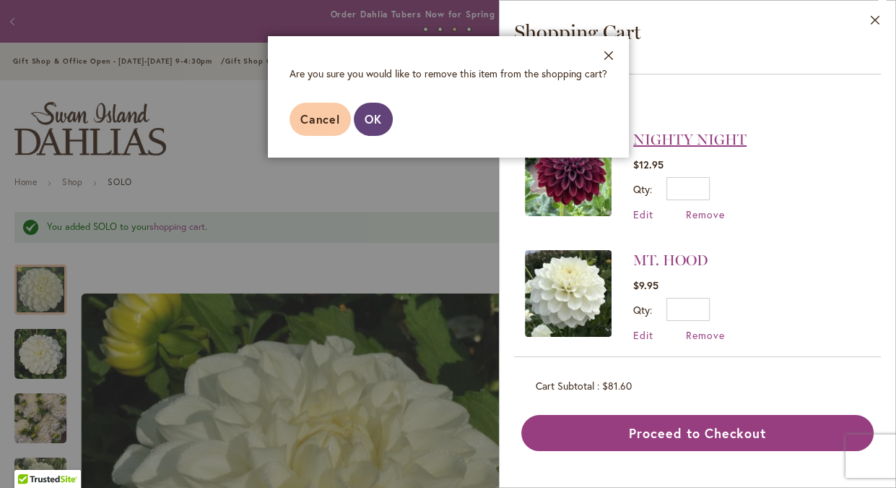
drag, startPoint x: 371, startPoint y: 126, endPoint x: 728, endPoint y: 134, distance: 356.9
click at [373, 126] on span "OK" at bounding box center [373, 118] width 17 height 15
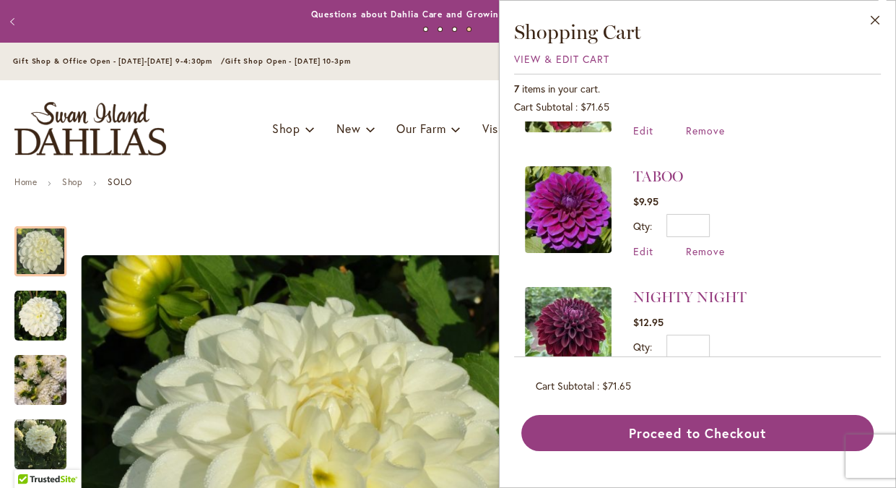
scroll to position [118, 0]
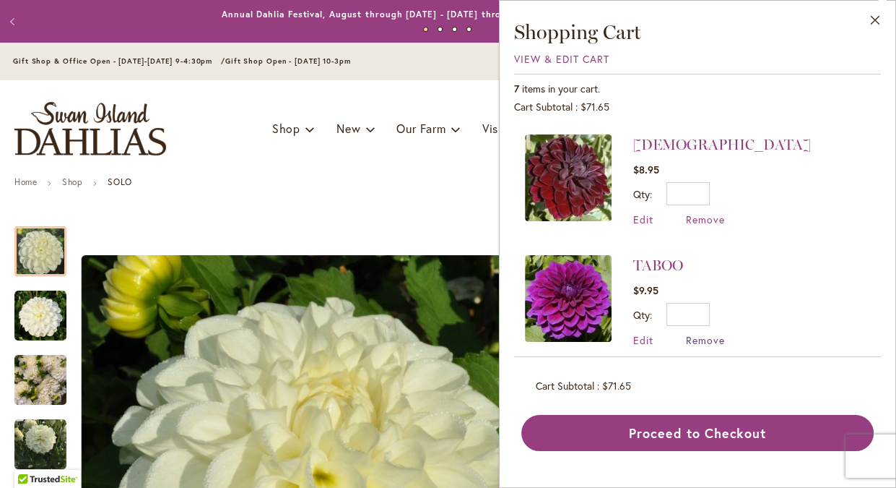
click at [701, 338] on span "Remove" at bounding box center [705, 340] width 39 height 14
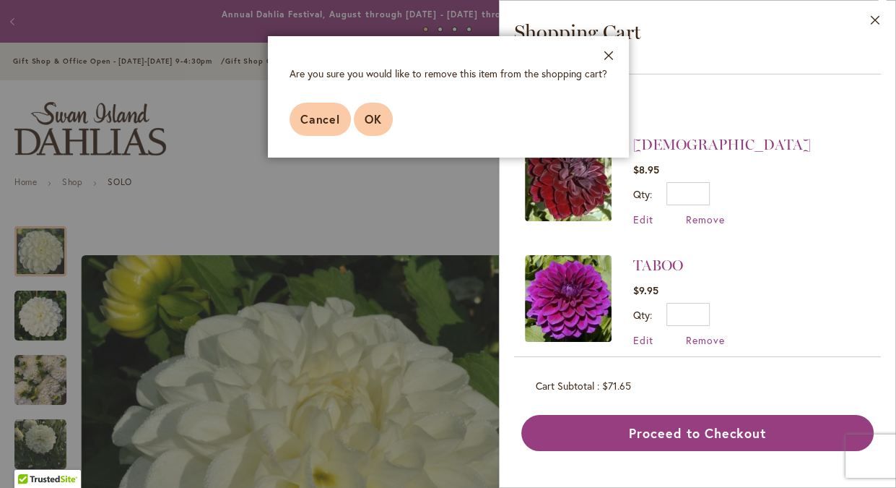
click at [367, 122] on span "OK" at bounding box center [373, 118] width 17 height 15
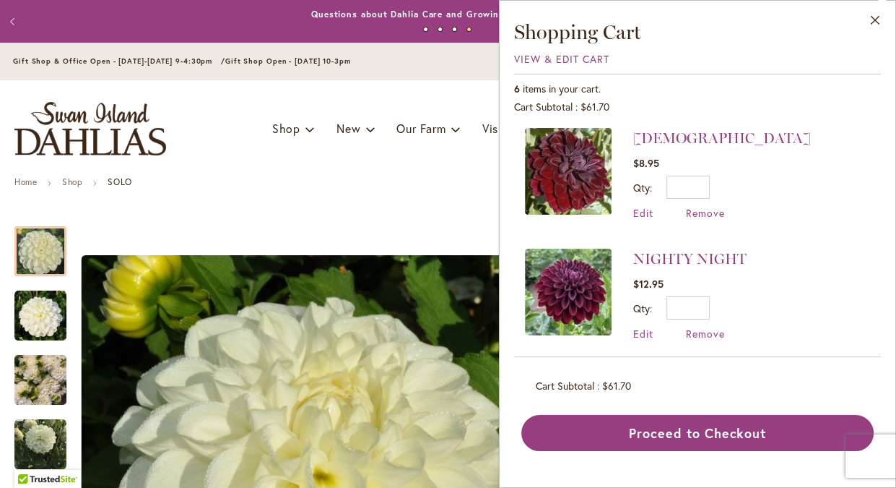
scroll to position [126, 0]
click at [698, 212] on span "Remove" at bounding box center [705, 212] width 39 height 14
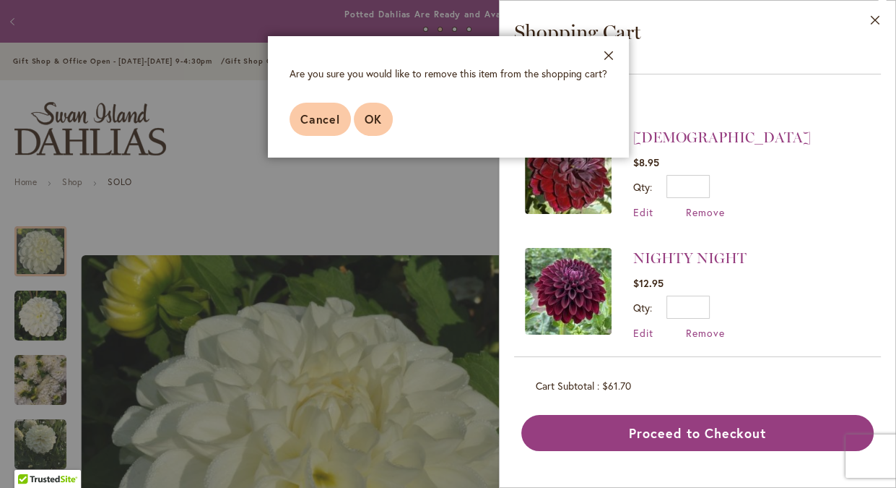
click at [376, 121] on span "OK" at bounding box center [373, 118] width 17 height 15
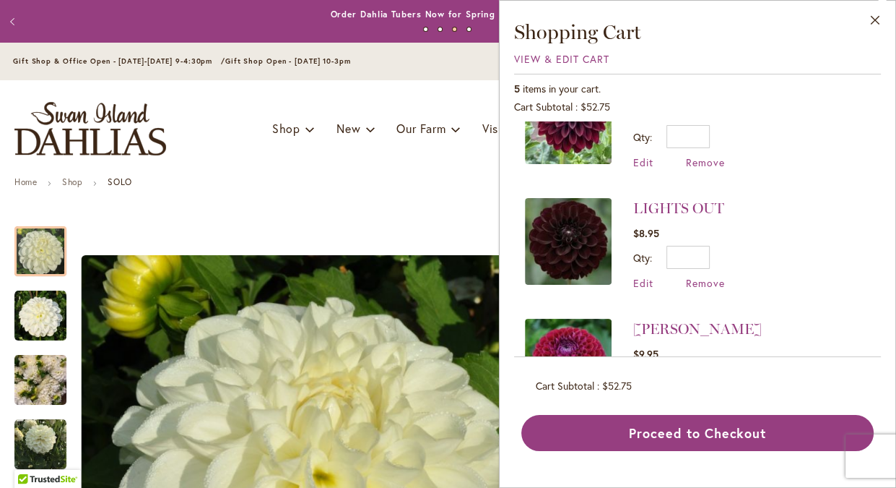
scroll to position [180, 0]
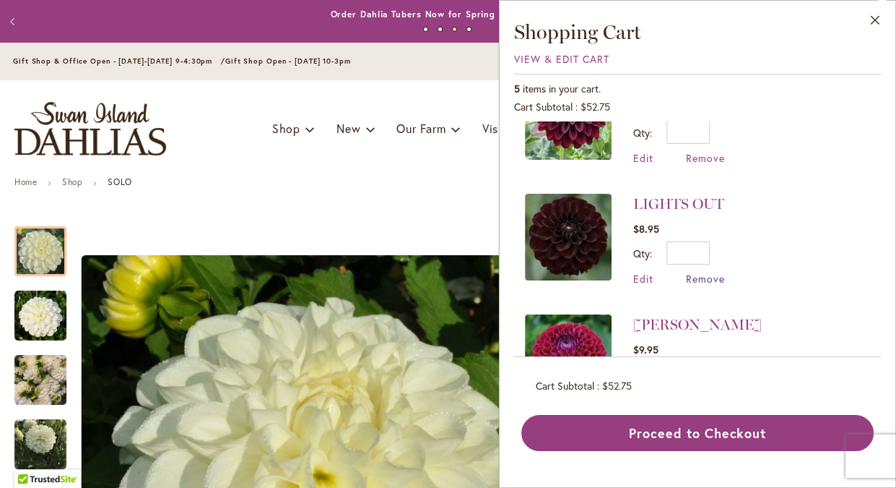
click at [689, 273] on span "Remove" at bounding box center [705, 279] width 39 height 14
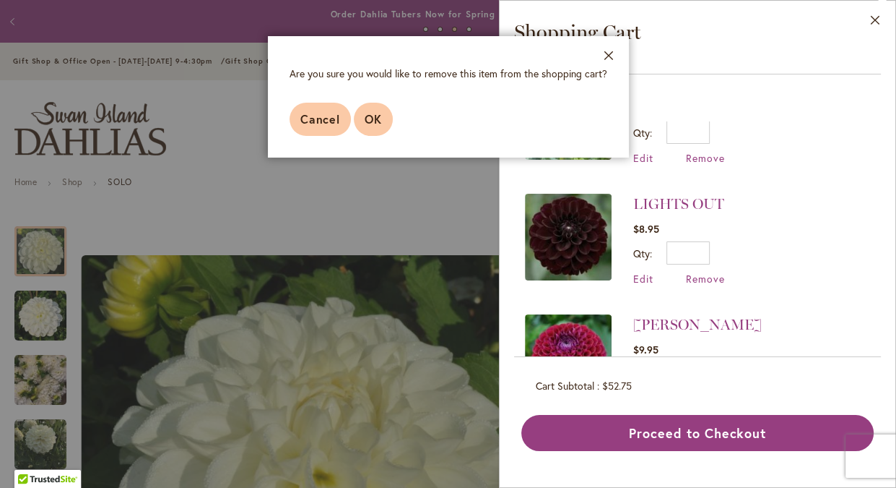
click at [372, 108] on button "OK" at bounding box center [373, 119] width 39 height 33
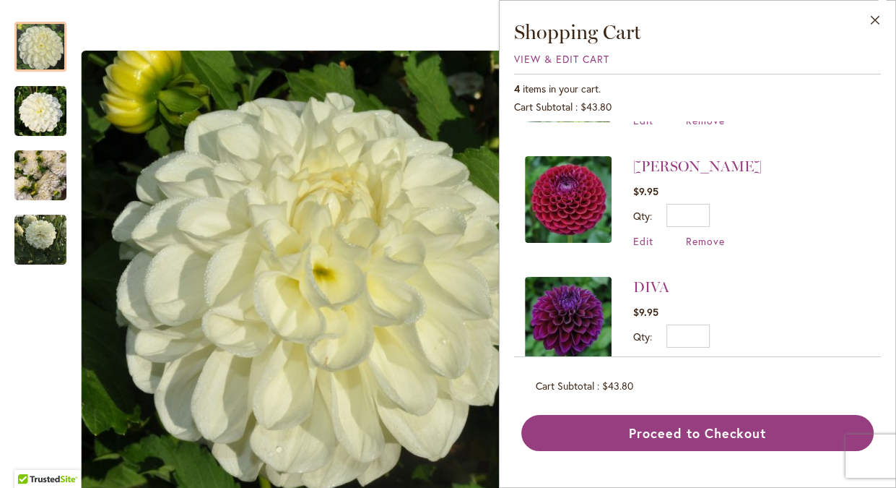
scroll to position [221, 0]
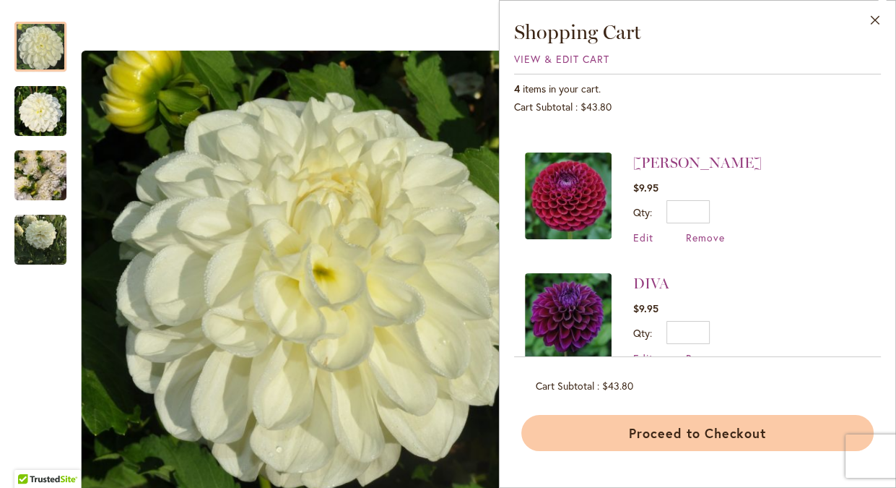
click at [672, 433] on button "Proceed to Checkout" at bounding box center [697, 433] width 352 height 36
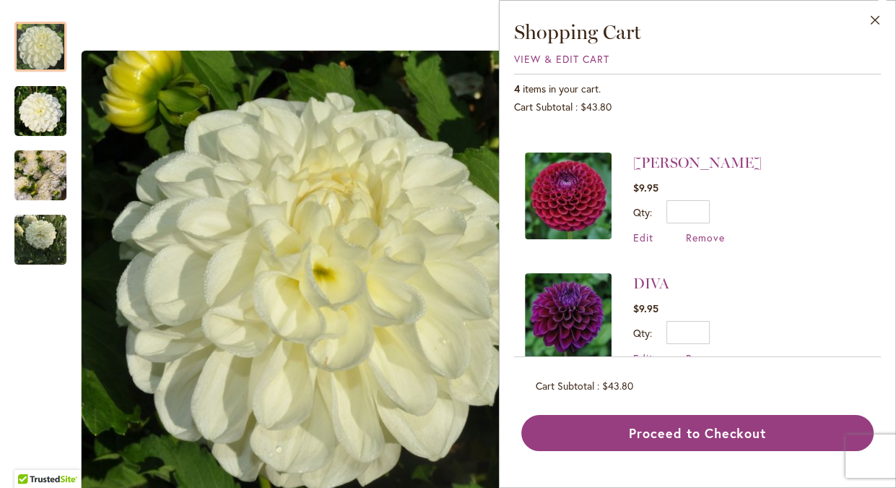
scroll to position [0, 0]
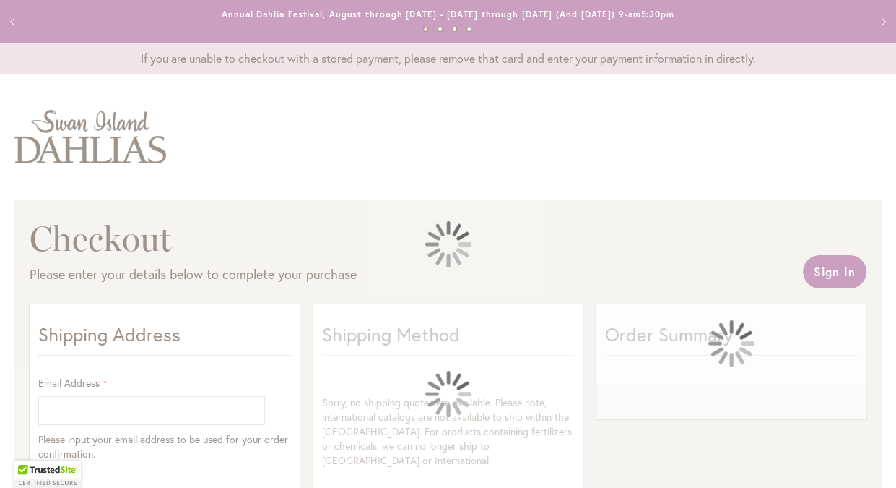
select select "**"
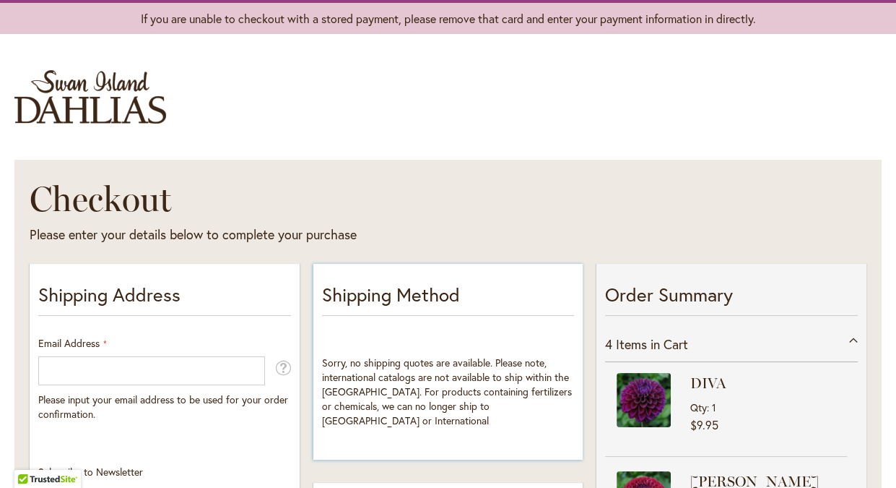
scroll to position [74, 0]
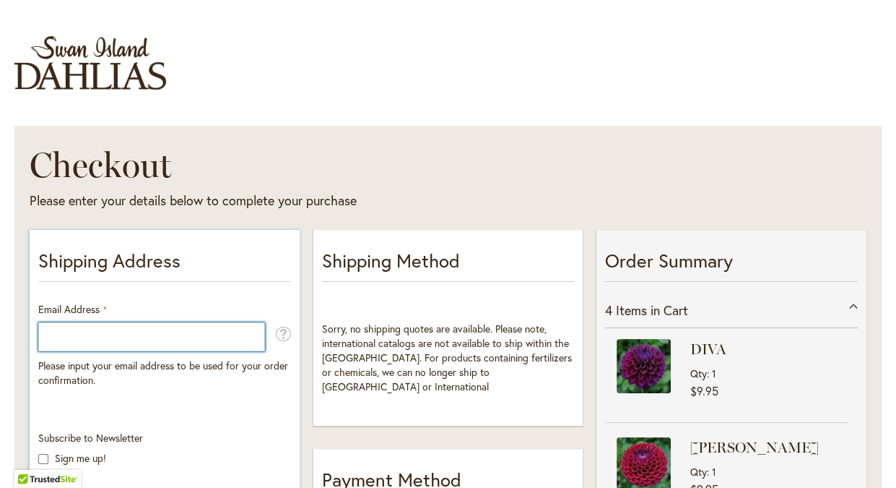
click at [202, 327] on input "Email Address" at bounding box center [151, 336] width 227 height 29
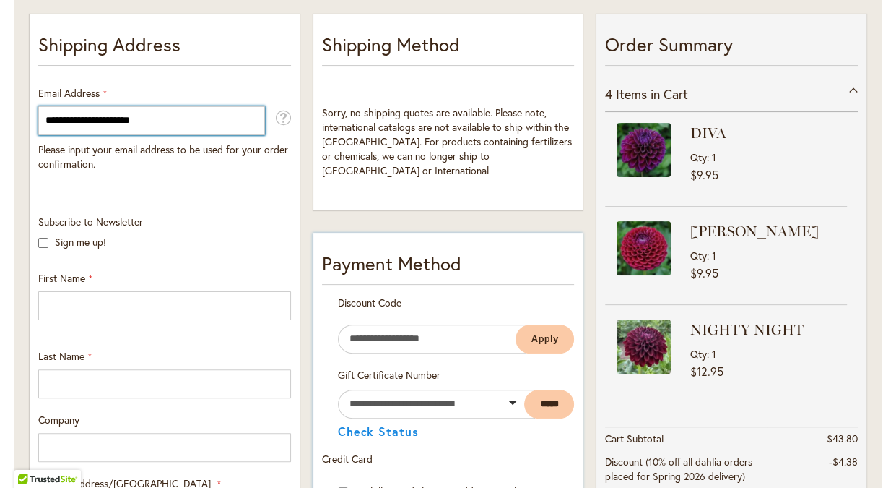
type input "**********"
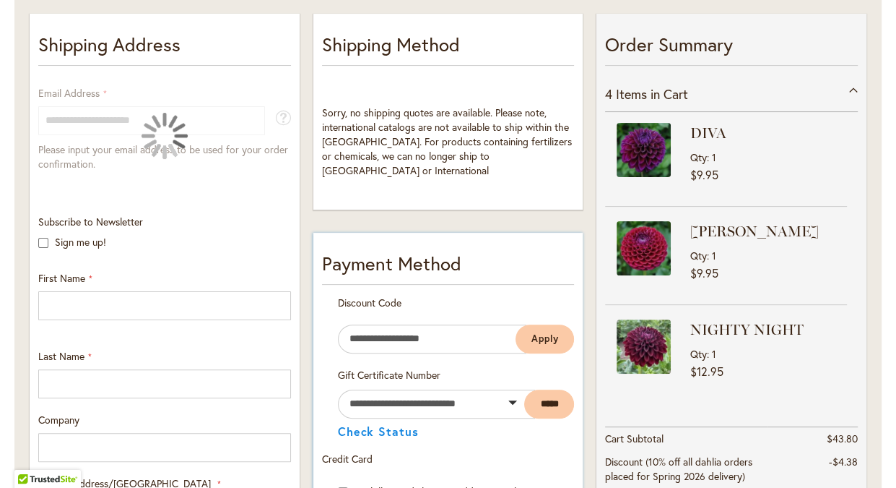
scroll to position [295, 0]
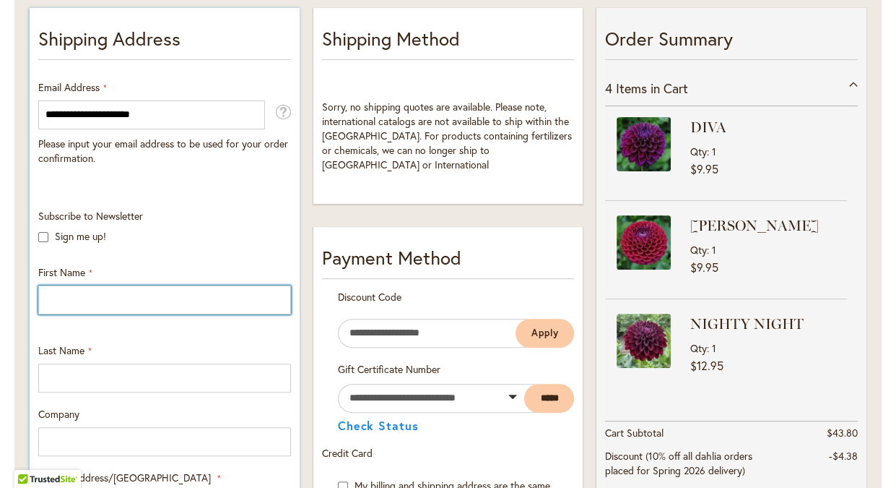
click at [152, 303] on input "First Name" at bounding box center [164, 299] width 253 height 29
type input "********"
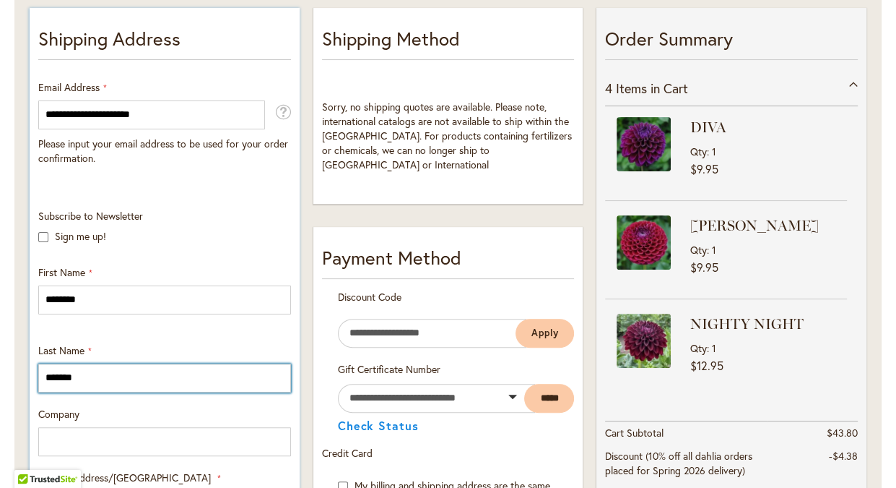
type input "*******"
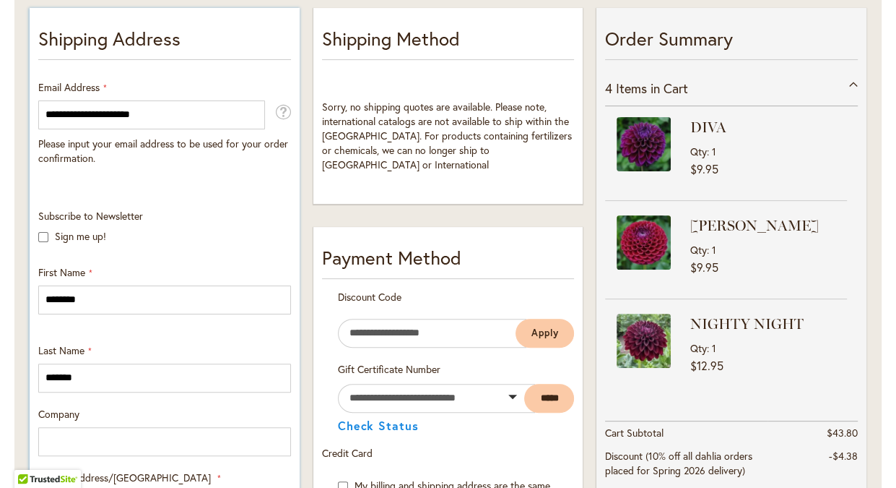
scroll to position [555, 0]
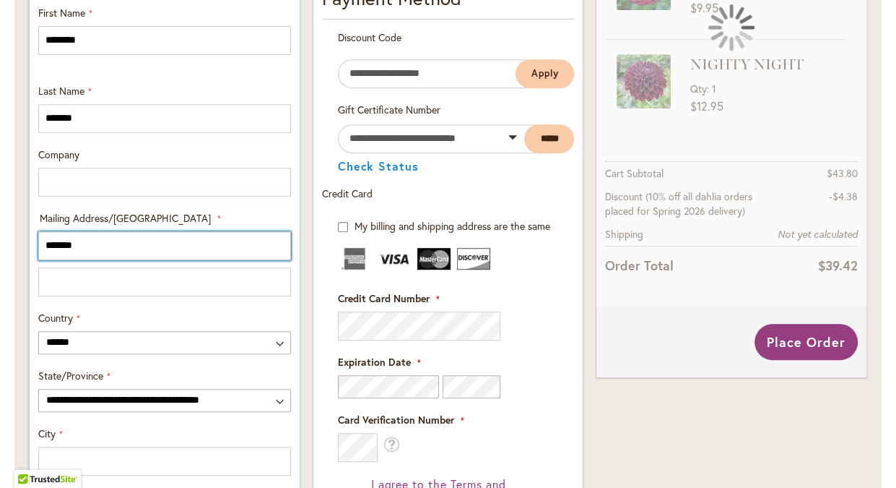
type input "**********"
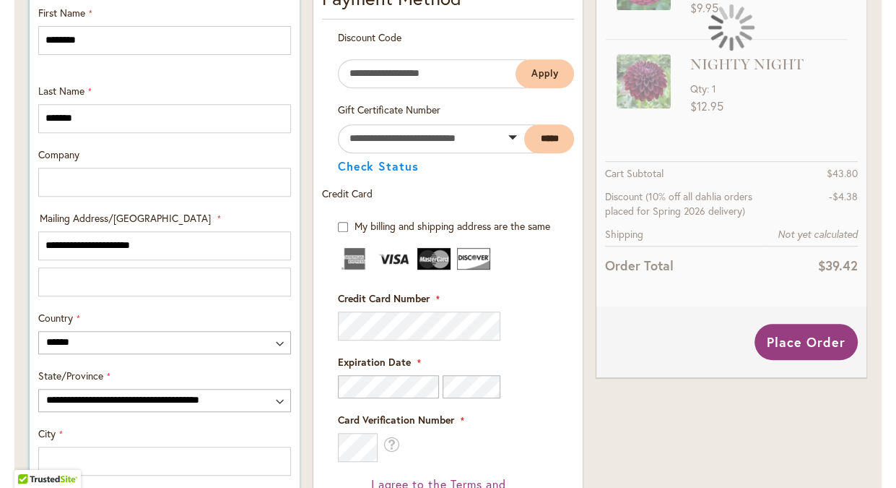
select select "**"
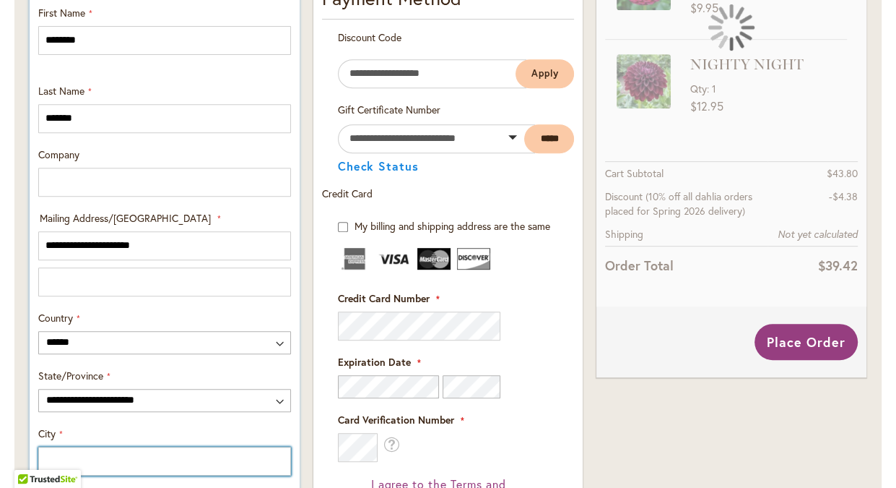
type input "**********"
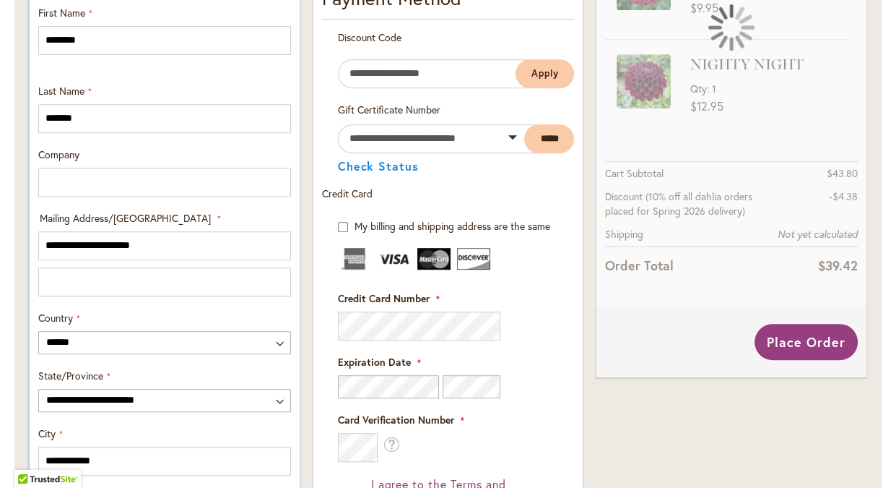
type input "*****"
type input "**********"
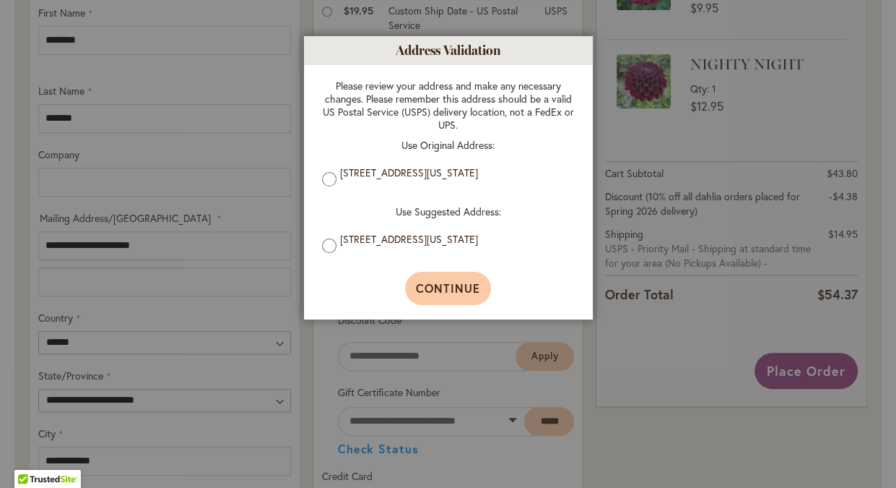
click at [435, 292] on span "Continue" at bounding box center [448, 287] width 64 height 15
type input "**********"
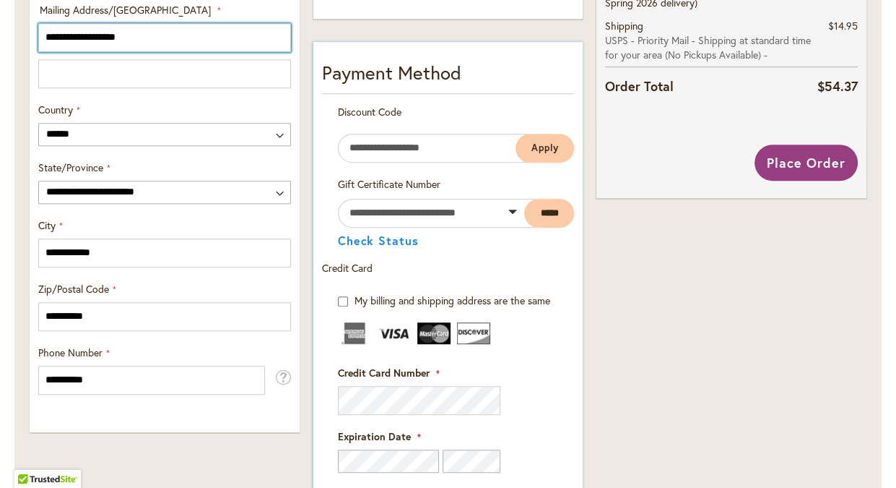
scroll to position [776, 0]
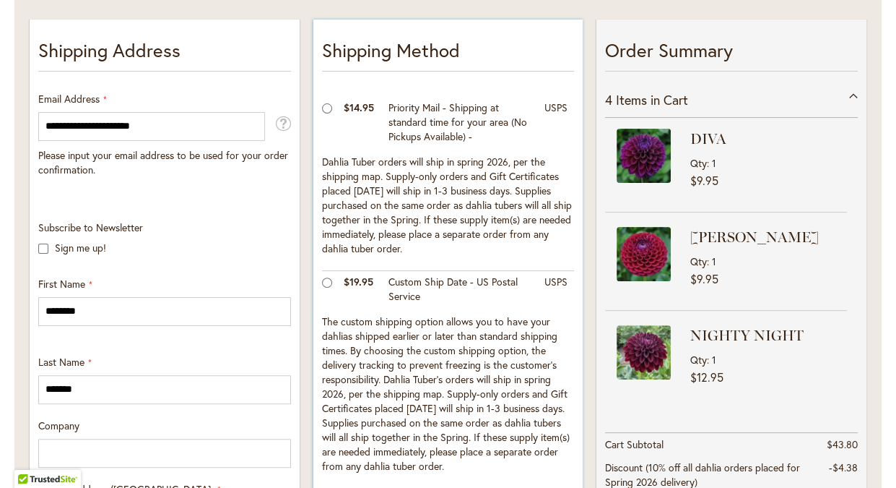
scroll to position [210, 0]
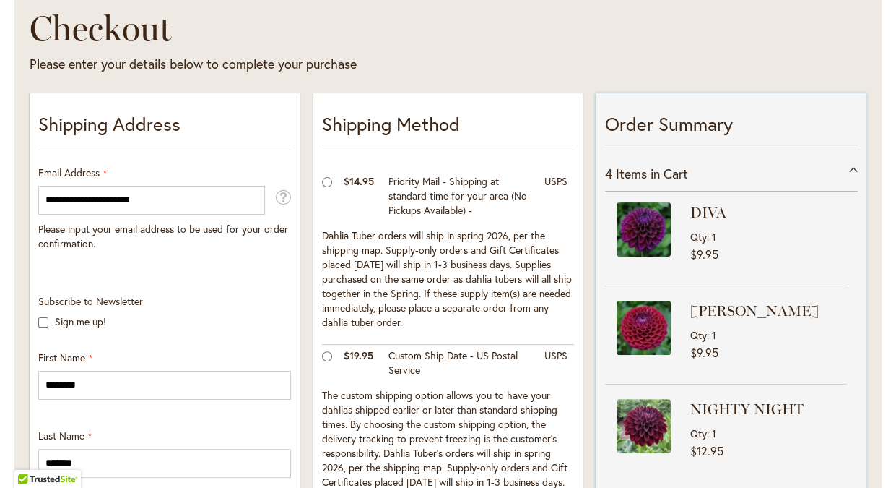
click at [853, 168] on div "4 Items in Cart" at bounding box center [731, 173] width 253 height 35
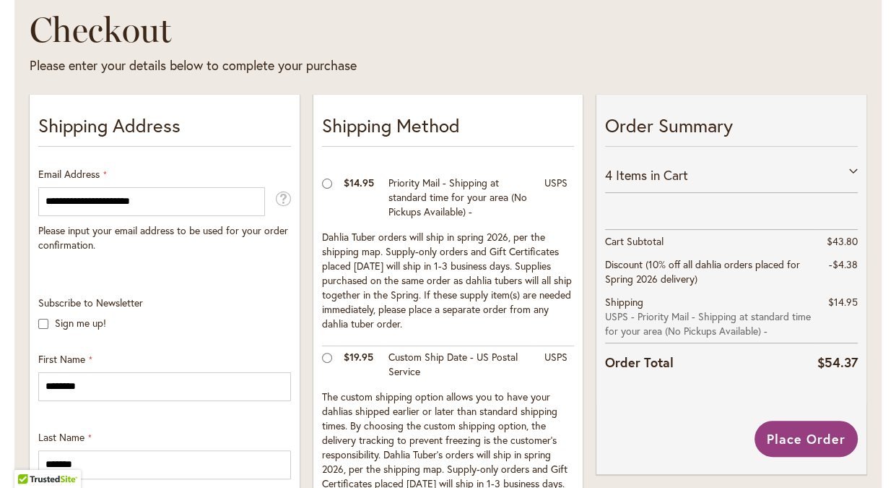
scroll to position [208, 0]
click at [852, 170] on div "4 Items in Cart" at bounding box center [731, 175] width 253 height 35
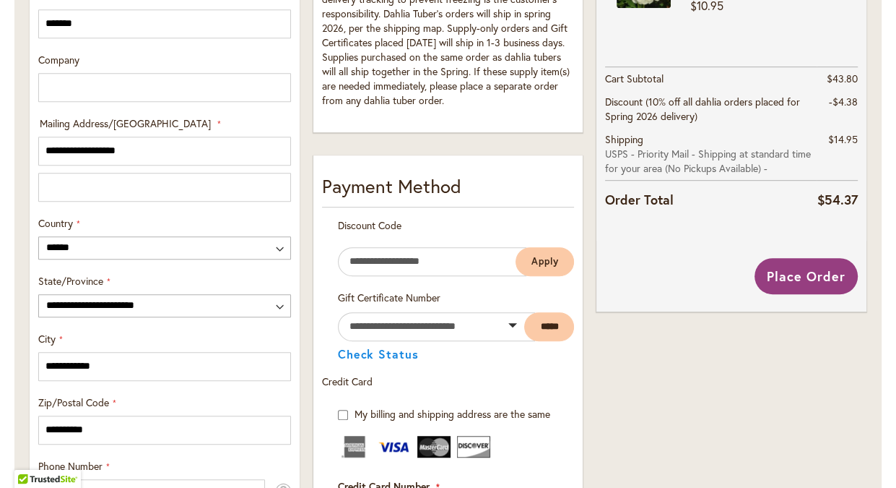
scroll to position [651, 0]
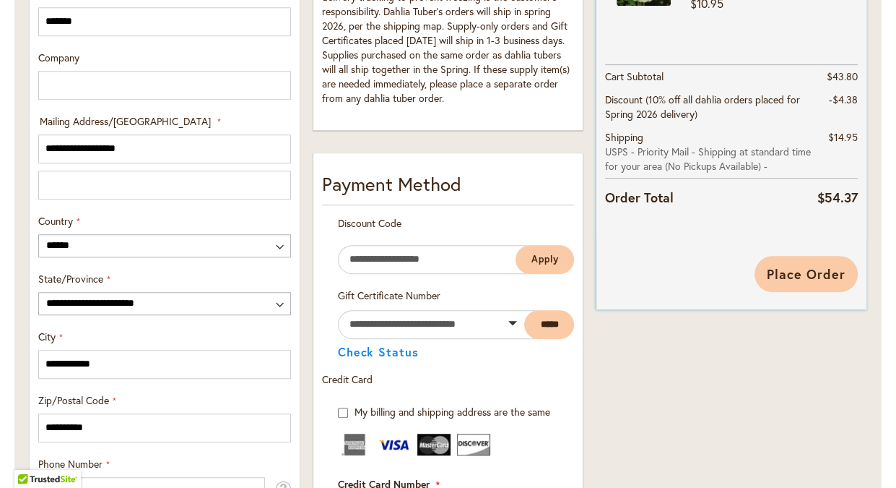
click at [810, 261] on button "Place Order" at bounding box center [806, 274] width 103 height 36
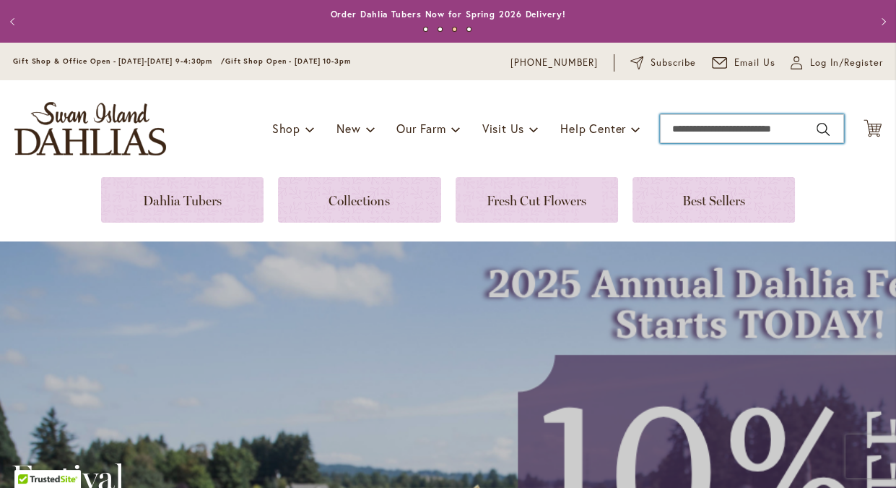
click at [702, 135] on input "Search" at bounding box center [752, 128] width 184 height 29
type input "****"
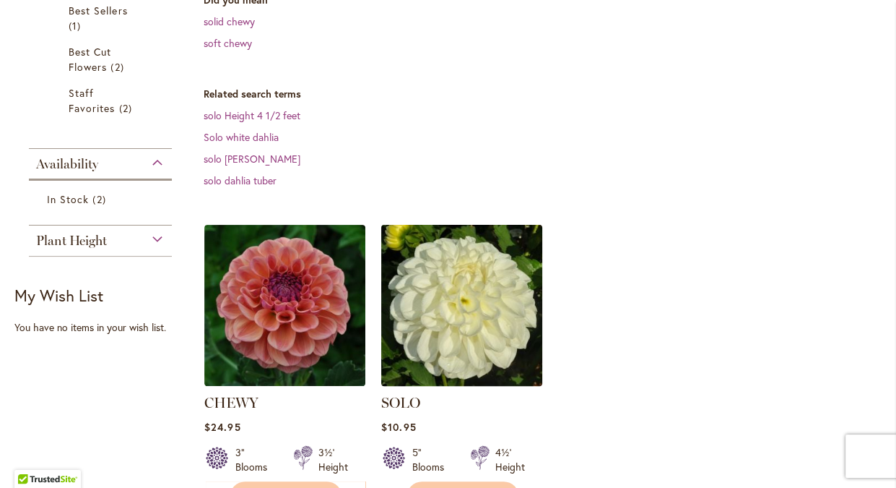
scroll to position [369, 0]
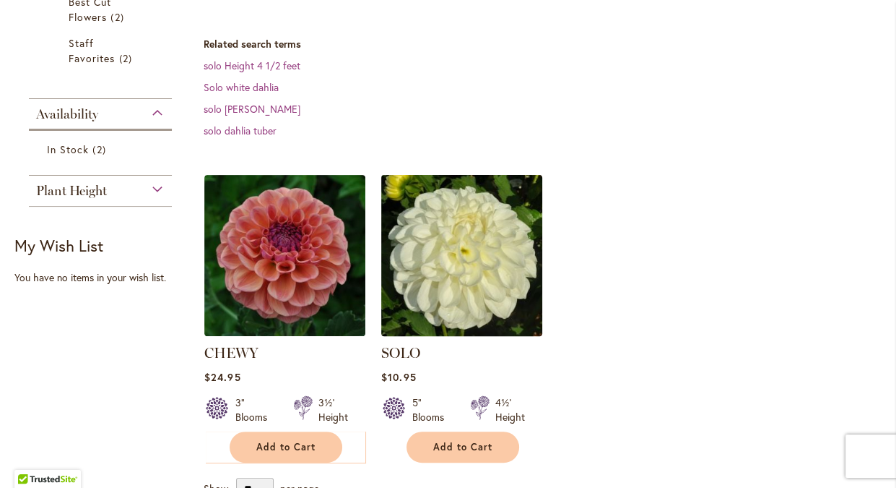
click at [462, 285] on img at bounding box center [462, 254] width 169 height 169
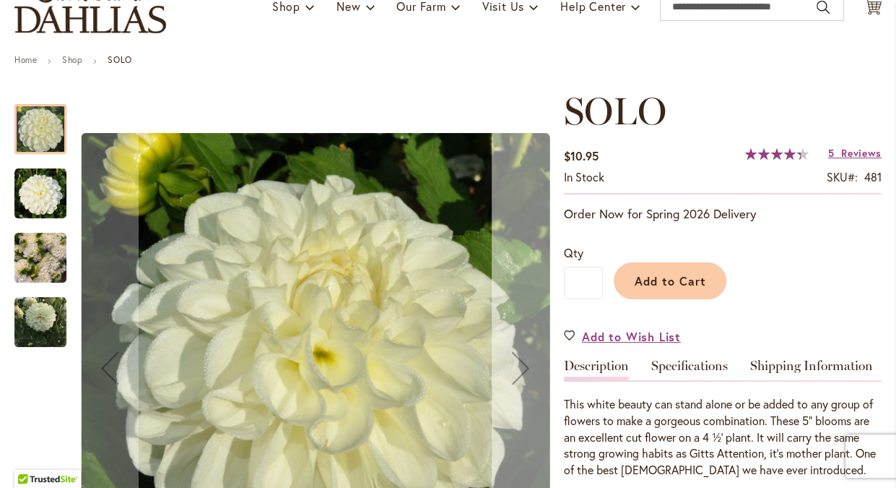
scroll to position [221, 0]
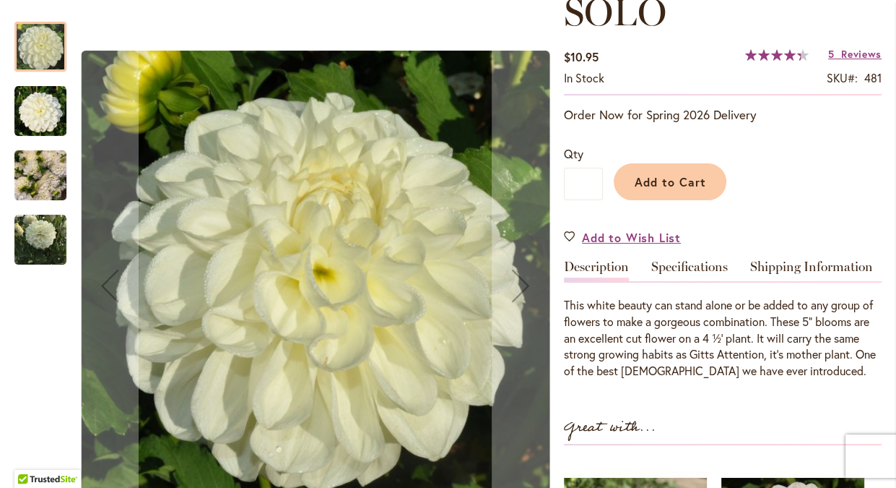
click at [35, 117] on img "SOLO" at bounding box center [40, 111] width 52 height 52
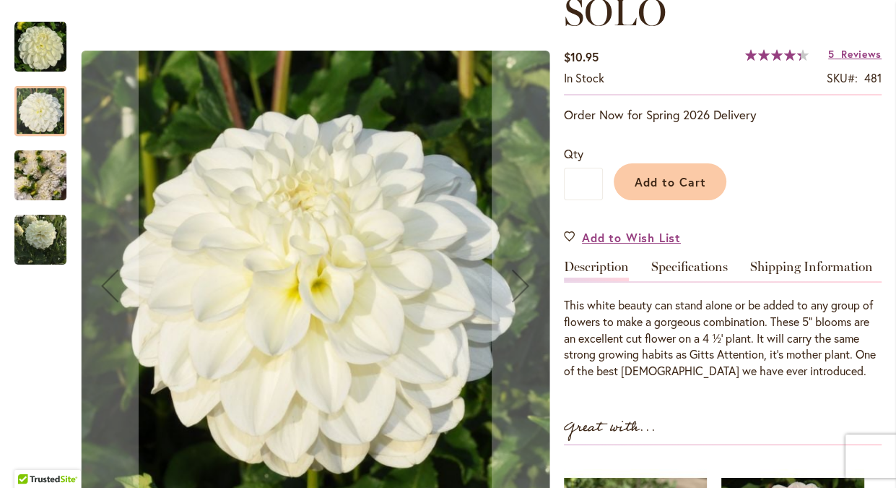
click at [42, 243] on img "SOLO" at bounding box center [40, 240] width 52 height 52
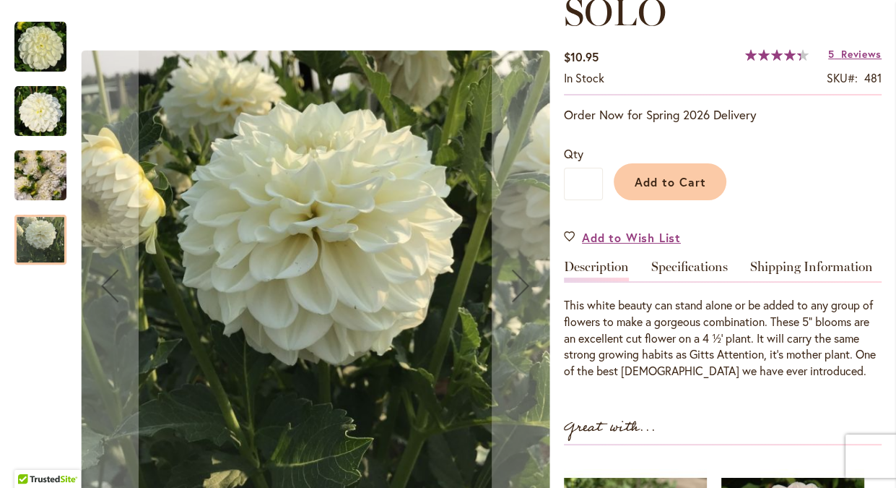
drag, startPoint x: 482, startPoint y: 483, endPoint x: 391, endPoint y: 407, distance: 119.0
click at [482, 483] on img "SOLO" at bounding box center [315, 286] width 469 height 470
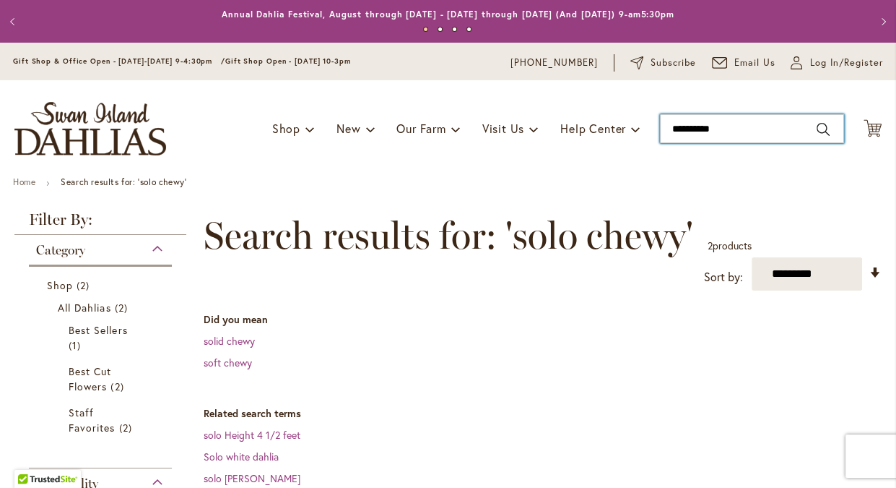
drag, startPoint x: 742, startPoint y: 132, endPoint x: 616, endPoint y: 137, distance: 125.7
click at [660, 137] on input "**********" at bounding box center [752, 128] width 184 height 29
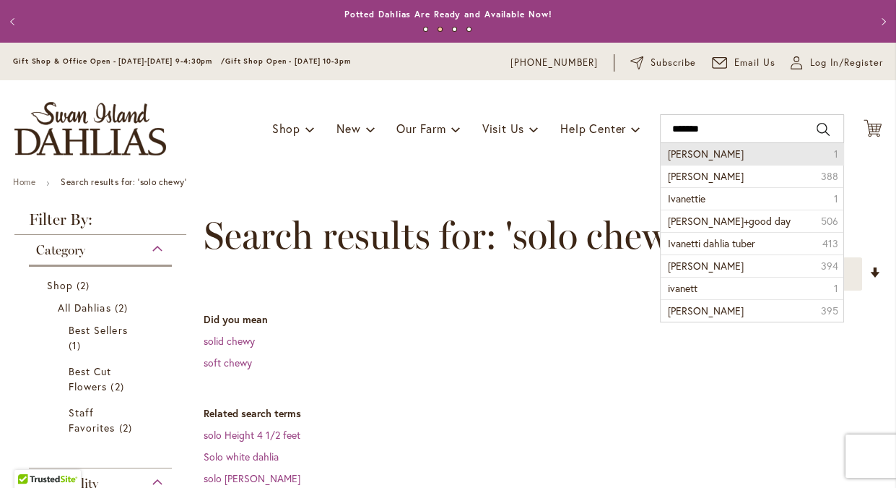
click at [702, 160] on li "[PERSON_NAME] 1" at bounding box center [752, 154] width 183 height 22
type input "********"
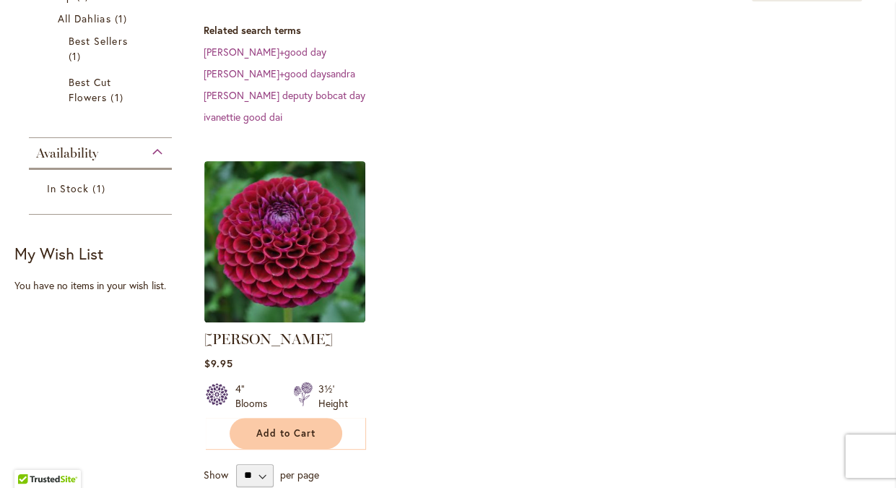
scroll to position [295, 0]
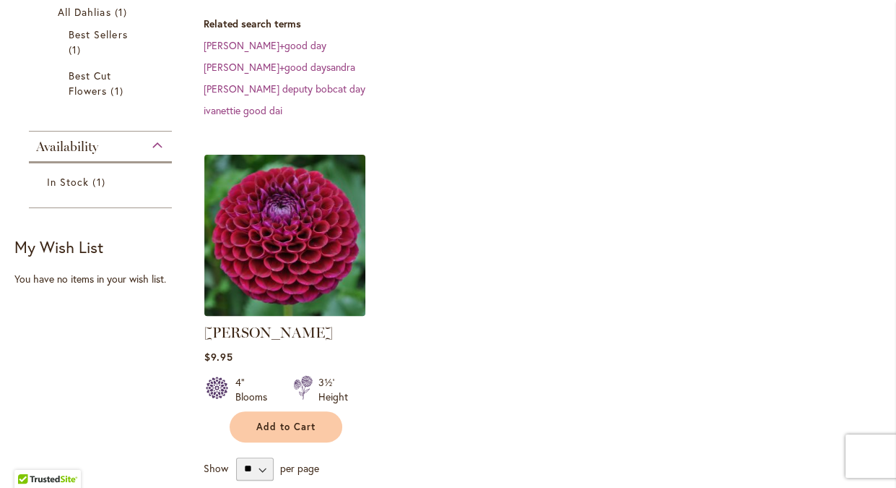
click at [268, 189] on img at bounding box center [285, 234] width 169 height 169
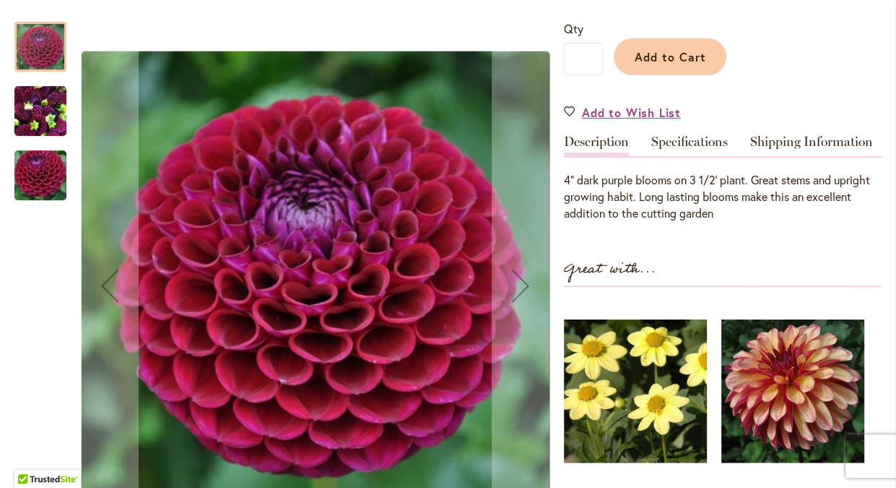
scroll to position [369, 0]
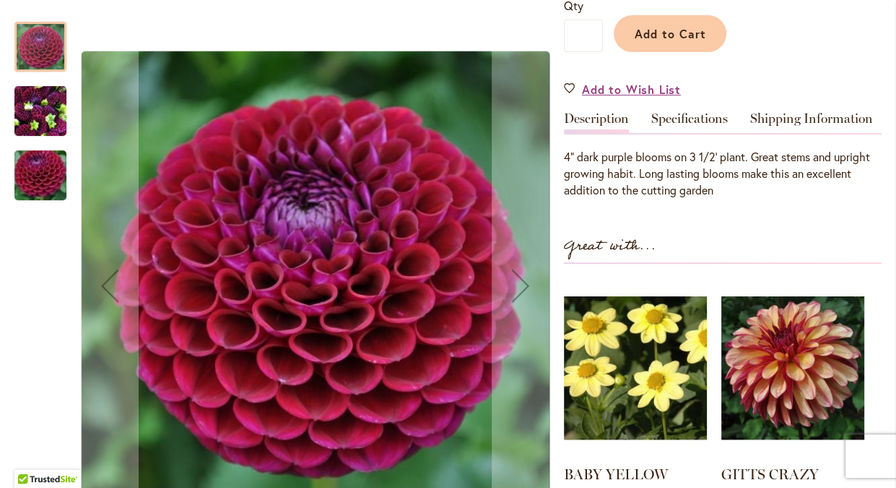
click at [44, 43] on div at bounding box center [40, 47] width 52 height 50
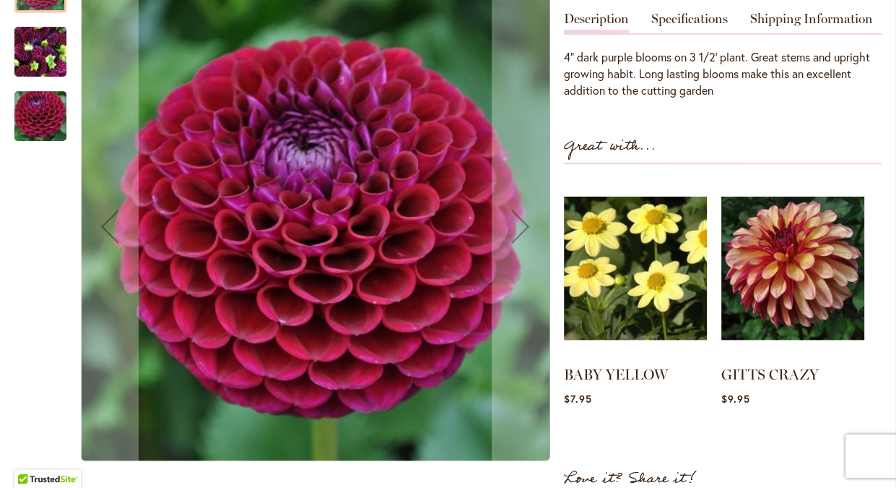
scroll to position [443, 0]
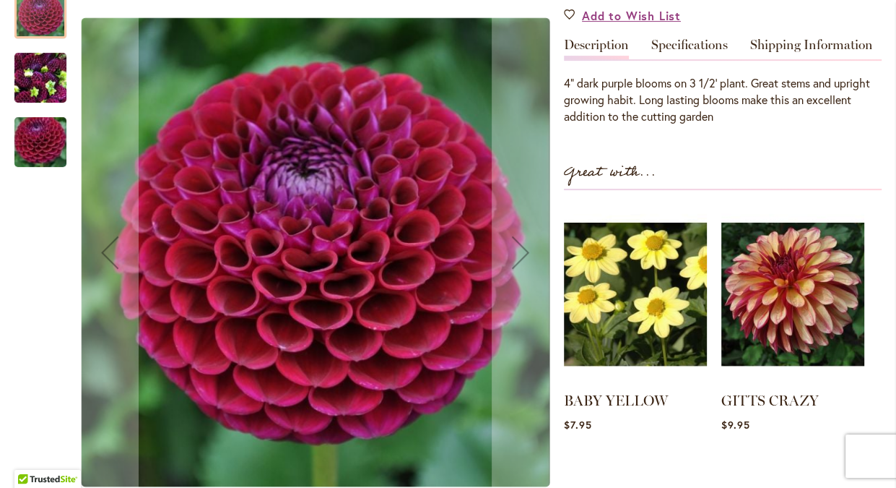
click at [46, 26] on div at bounding box center [40, 13] width 52 height 50
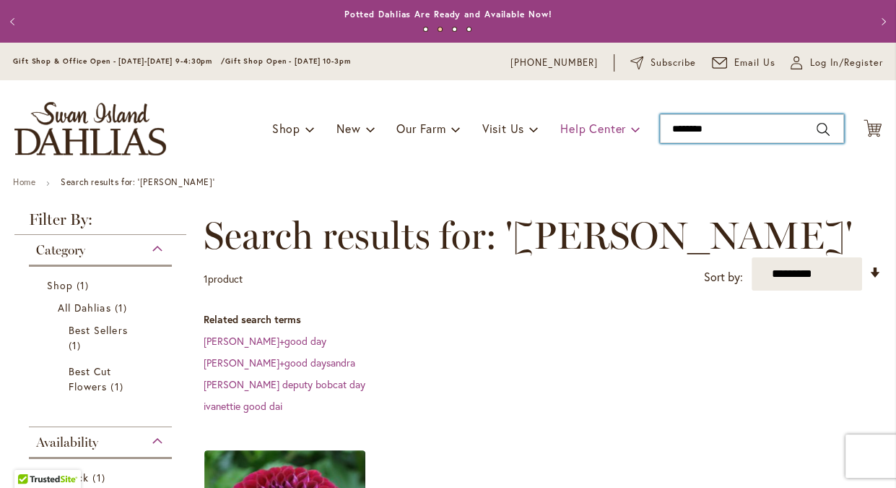
drag, startPoint x: 725, startPoint y: 126, endPoint x: 631, endPoint y: 132, distance: 94.8
click at [660, 132] on input "********" at bounding box center [752, 128] width 184 height 29
click at [696, 132] on input "*****" at bounding box center [752, 128] width 184 height 29
type input "****"
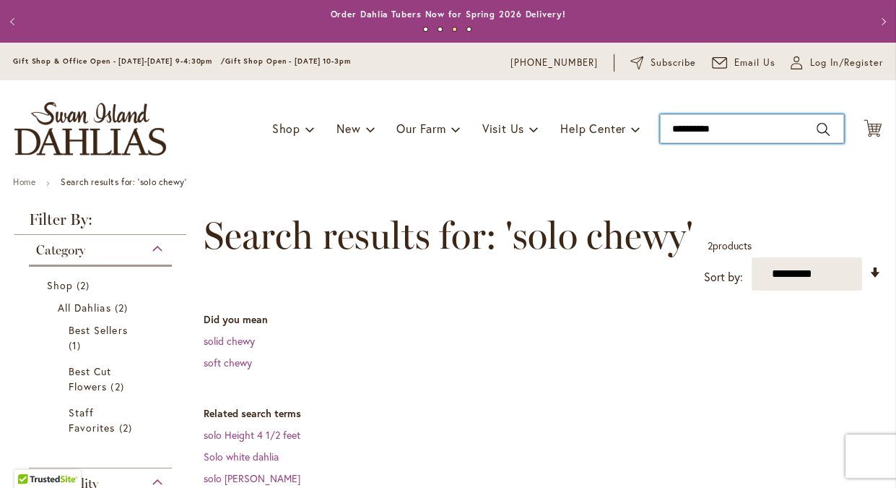
drag, startPoint x: 740, startPoint y: 125, endPoint x: 652, endPoint y: 124, distance: 87.4
click at [660, 124] on input "**********" at bounding box center [752, 128] width 184 height 29
type input "****"
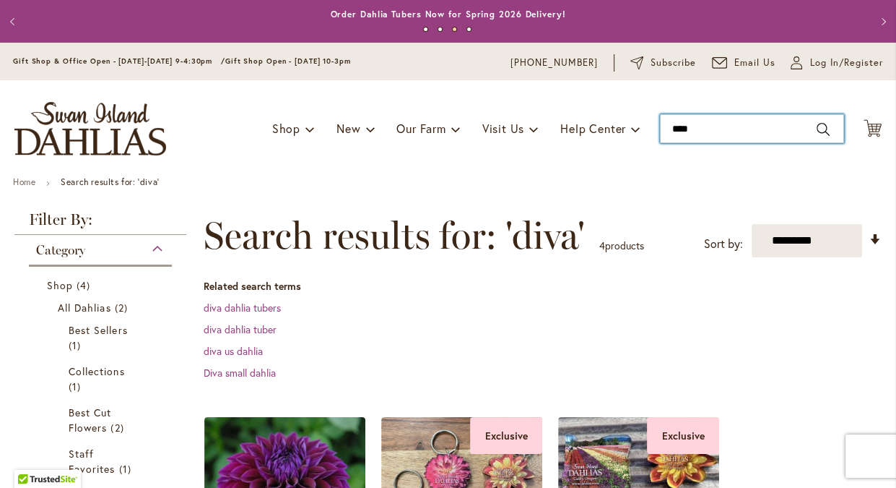
drag, startPoint x: 699, startPoint y: 123, endPoint x: 667, endPoint y: 124, distance: 32.5
click at [667, 124] on input "****" at bounding box center [752, 128] width 184 height 29
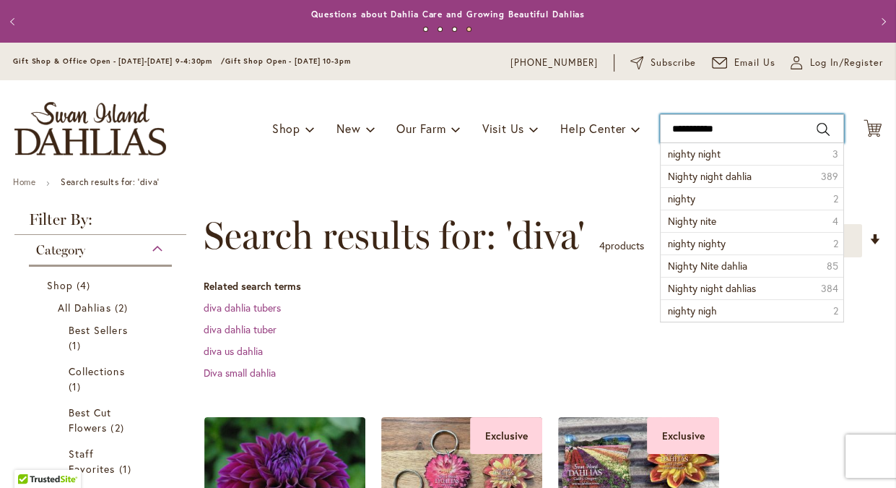
type input "**********"
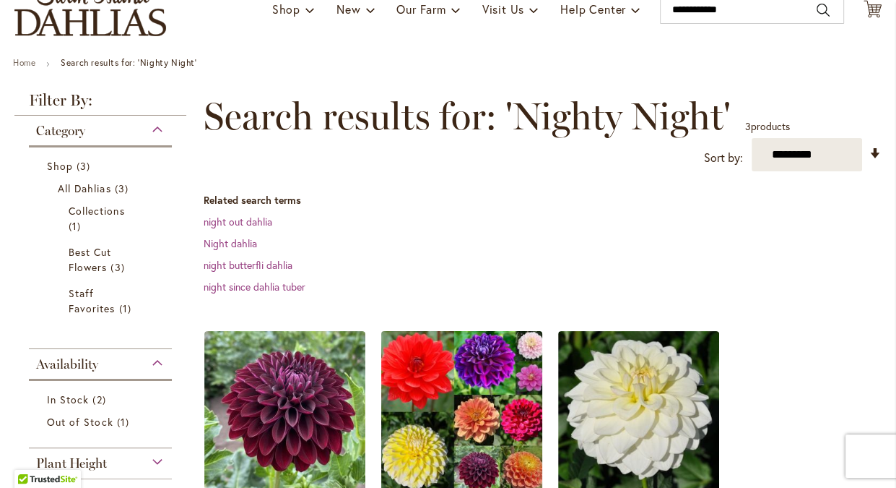
scroll to position [221, 0]
